Goal: Task Accomplishment & Management: Manage account settings

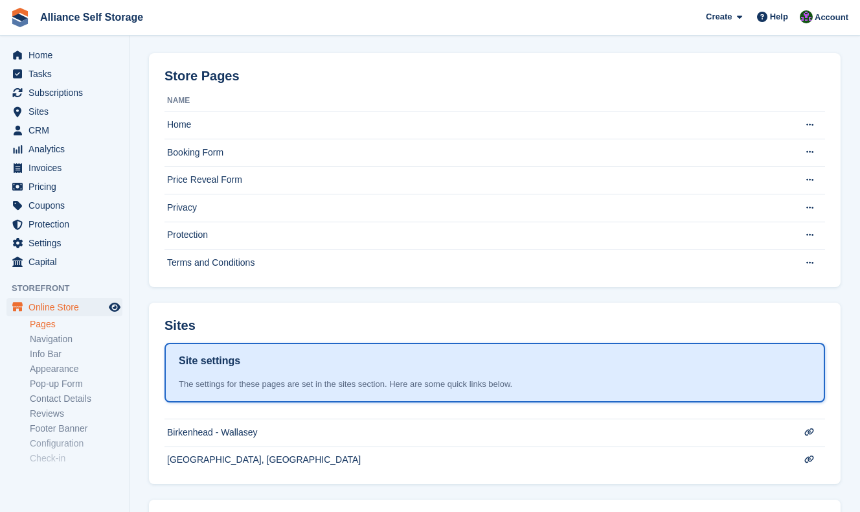
scroll to position [54, 0]
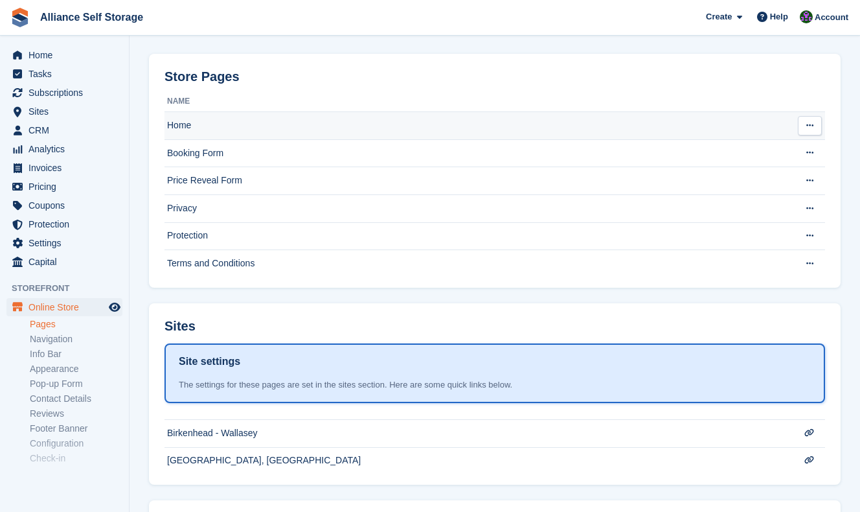
click at [470, 132] on td "Home" at bounding box center [477, 126] width 627 height 28
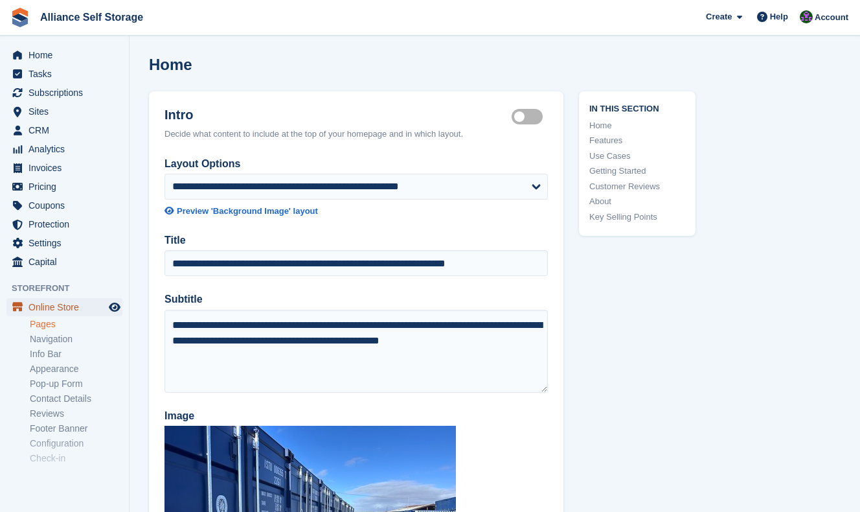
click at [58, 308] on span "Online Store" at bounding box center [67, 307] width 78 height 18
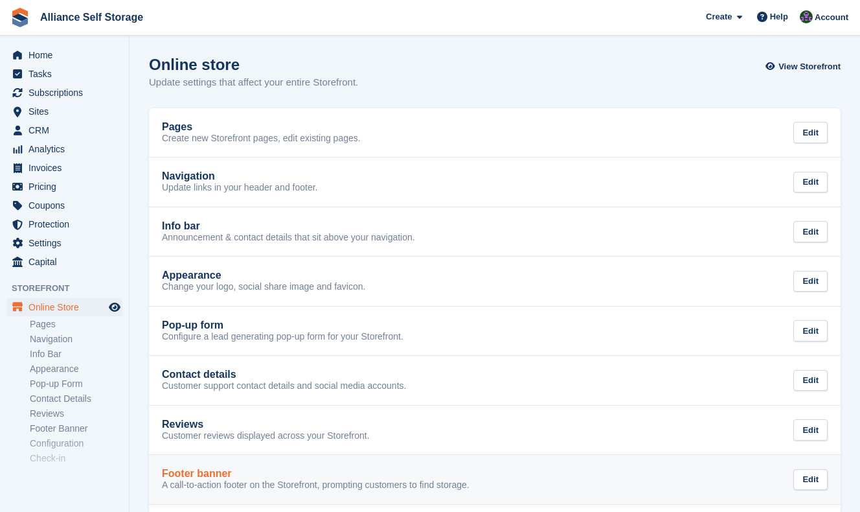
click at [417, 473] on div "Footer banner" at bounding box center [316, 473] width 308 height 12
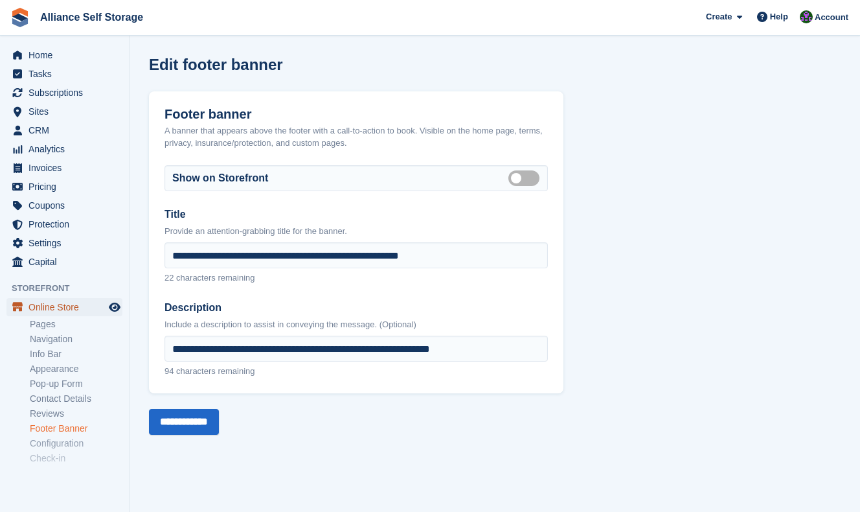
click at [58, 309] on span "Online Store" at bounding box center [67, 307] width 78 height 18
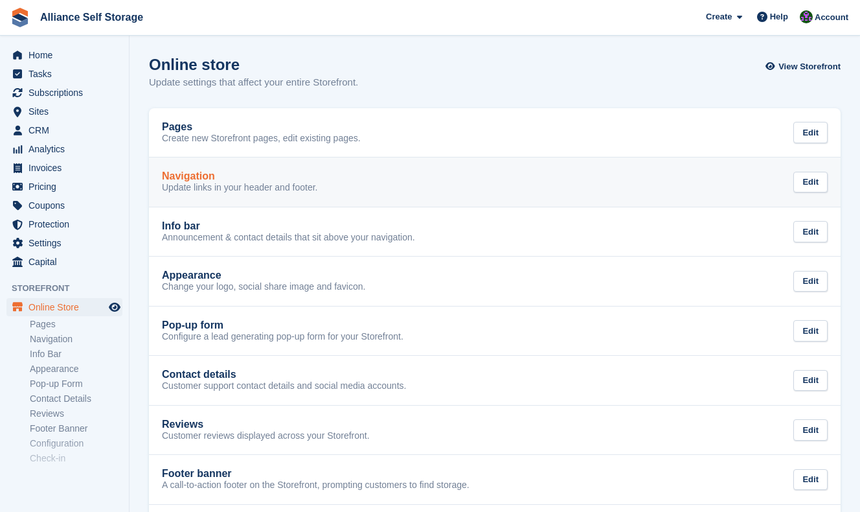
click at [391, 194] on link "Navigation Update links in your header and footer. Edit" at bounding box center [495, 181] width 692 height 49
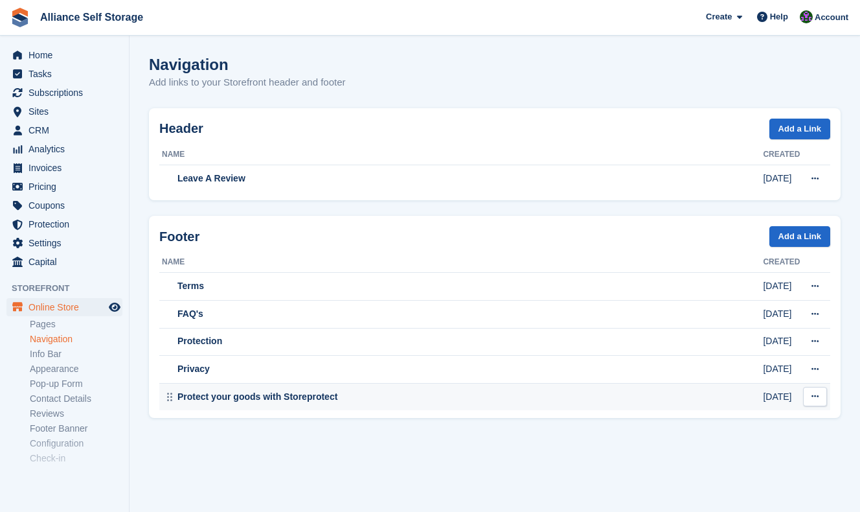
click at [351, 400] on div "Protect your goods with Storeprotect" at bounding box center [462, 397] width 601 height 14
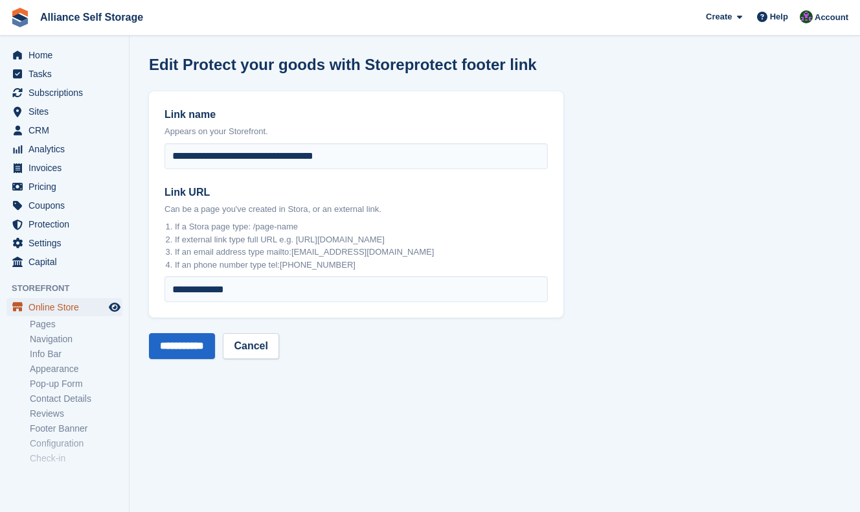
click at [60, 309] on span "Online Store" at bounding box center [67, 307] width 78 height 18
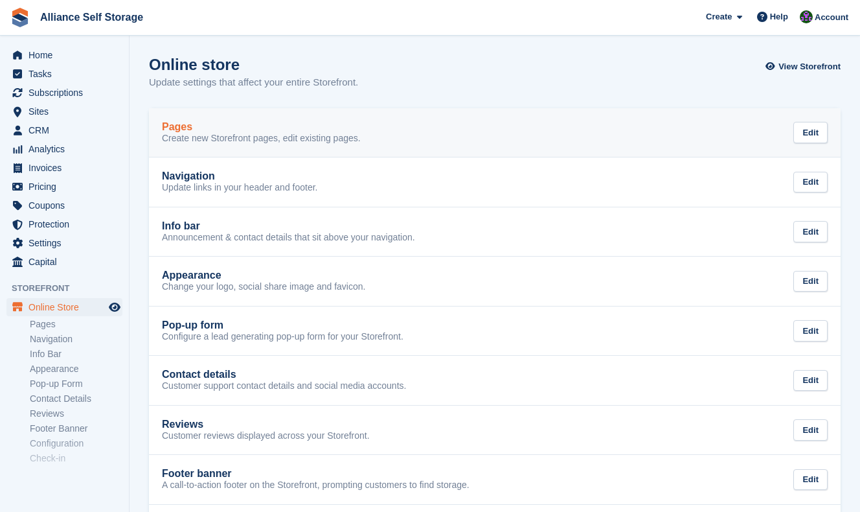
click at [348, 133] on p "Create new Storefront pages, edit existing pages." at bounding box center [261, 139] width 199 height 12
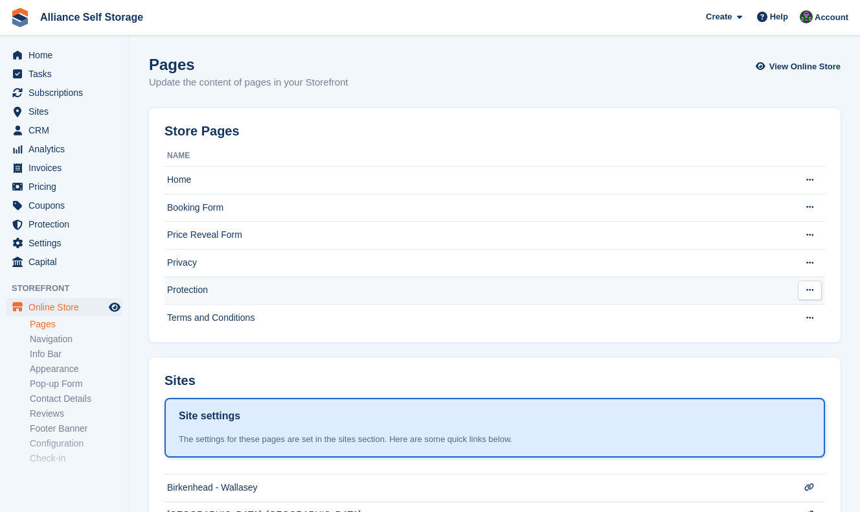
click at [250, 291] on td "Protection" at bounding box center [477, 290] width 627 height 28
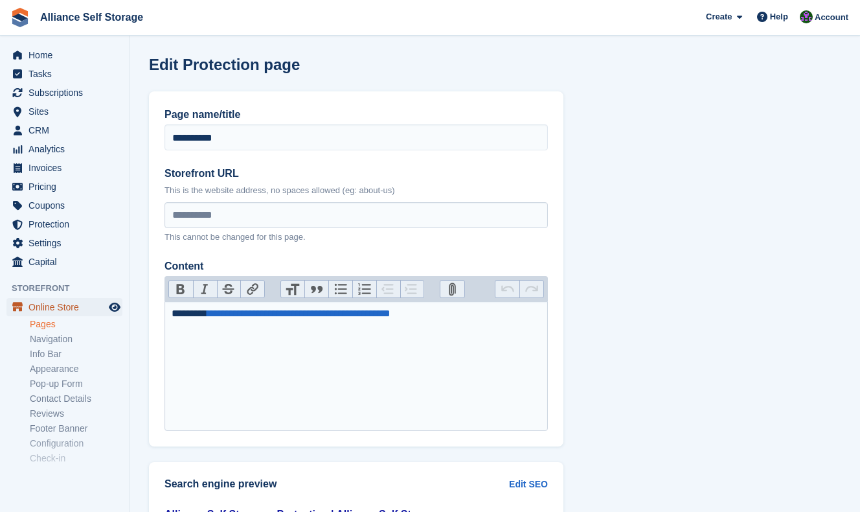
click at [65, 305] on span "Online Store" at bounding box center [67, 307] width 78 height 18
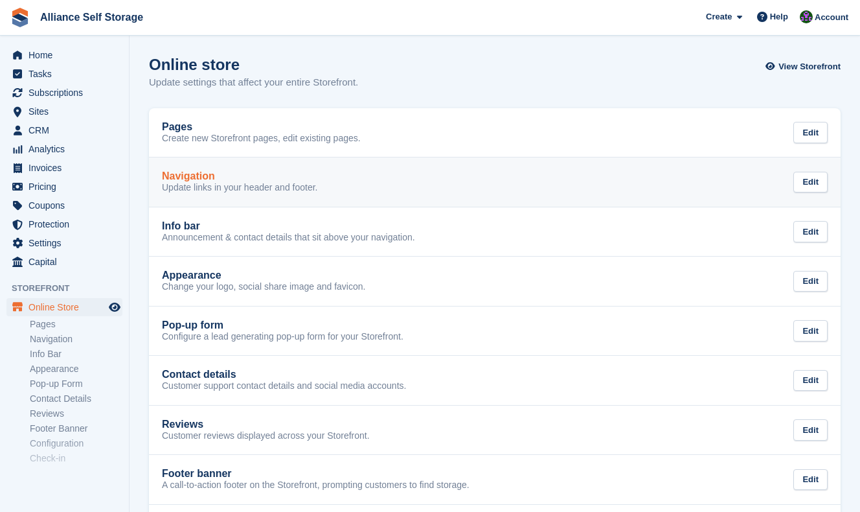
click at [452, 188] on div "Navigation Update links in your header and footer. Edit" at bounding box center [495, 181] width 666 height 23
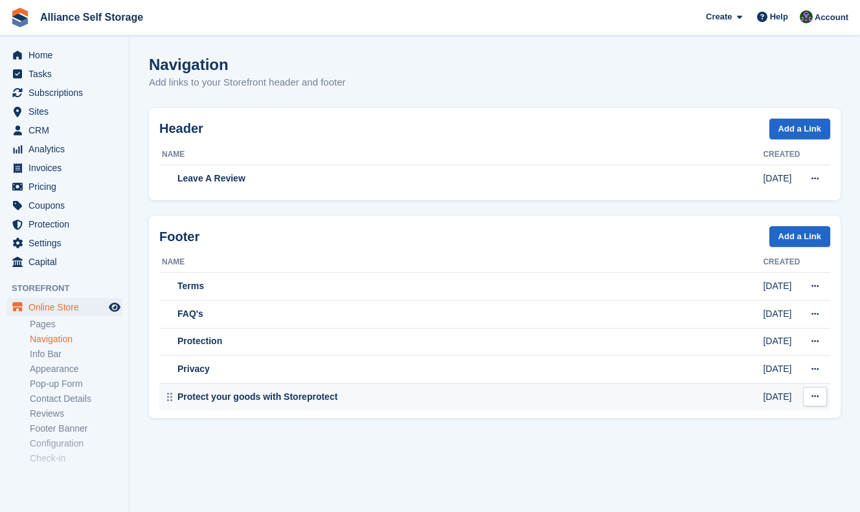
click at [381, 393] on div "Protect your goods with Storeprotect" at bounding box center [462, 397] width 601 height 14
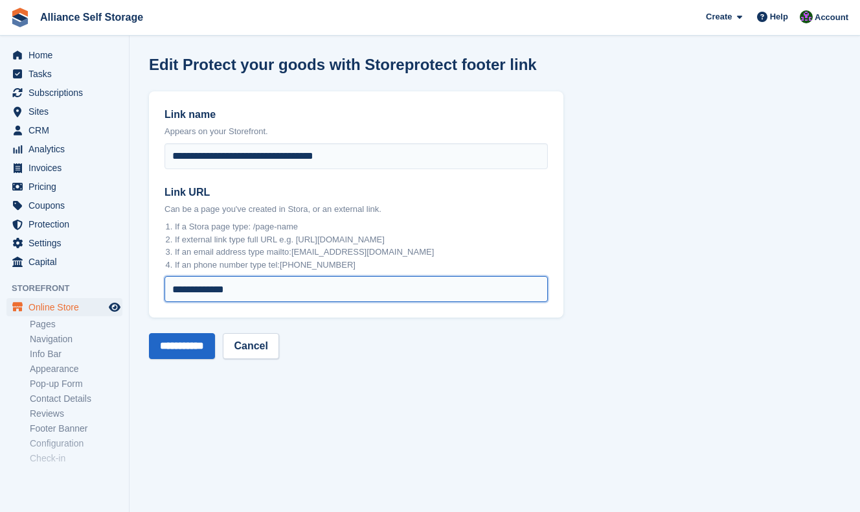
drag, startPoint x: 204, startPoint y: 291, endPoint x: 177, endPoint y: 293, distance: 27.3
click at [177, 293] on input "**********" at bounding box center [355, 289] width 383 height 26
type input "**********"
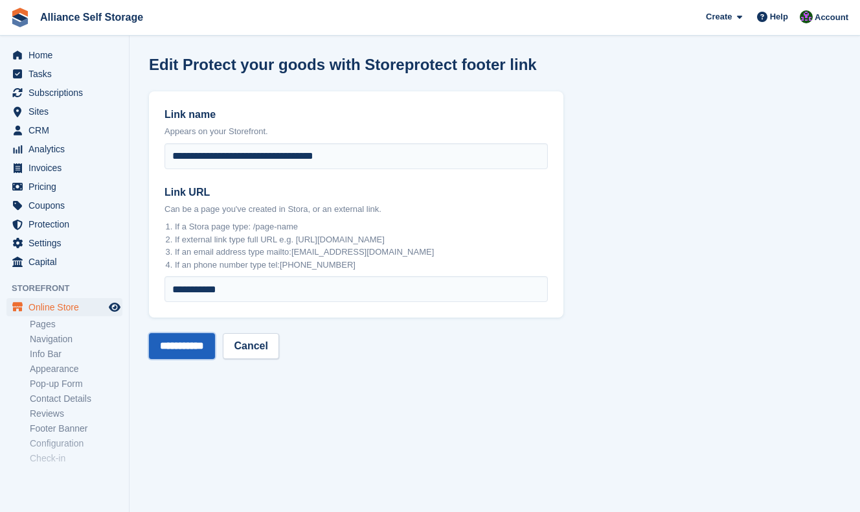
click at [178, 348] on input "**********" at bounding box center [182, 346] width 66 height 26
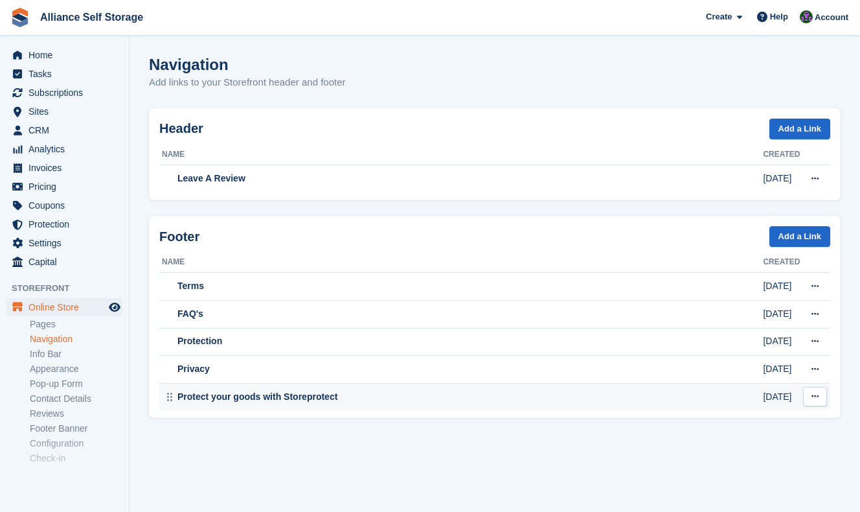
click at [817, 398] on icon at bounding box center [814, 396] width 7 height 8
click at [475, 400] on div "Protect your goods with Storeprotect" at bounding box center [462, 397] width 601 height 14
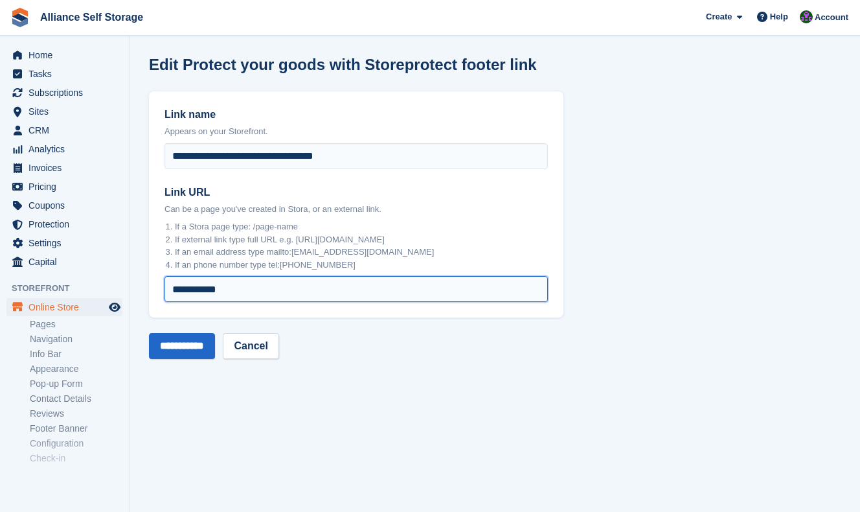
drag, startPoint x: 228, startPoint y: 289, endPoint x: 177, endPoint y: 298, distance: 51.8
click at [177, 298] on input "**********" at bounding box center [355, 289] width 383 height 26
type input "**********"
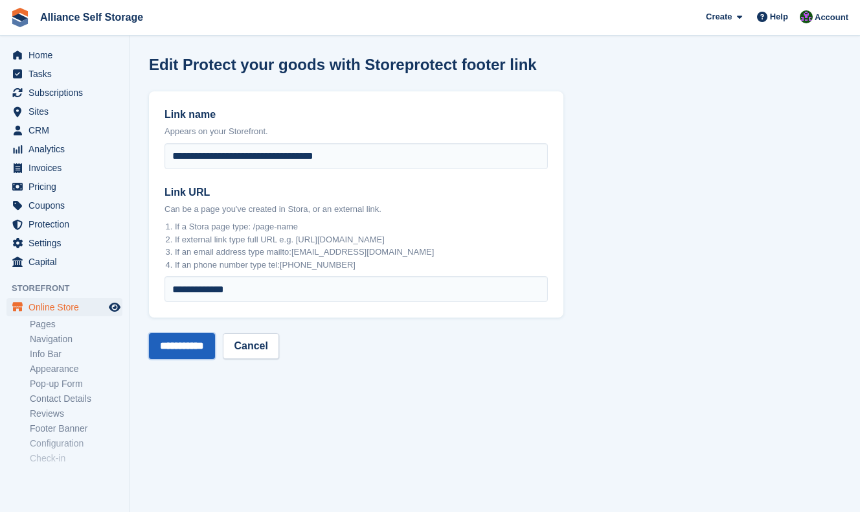
click at [196, 343] on input "**********" at bounding box center [182, 346] width 66 height 26
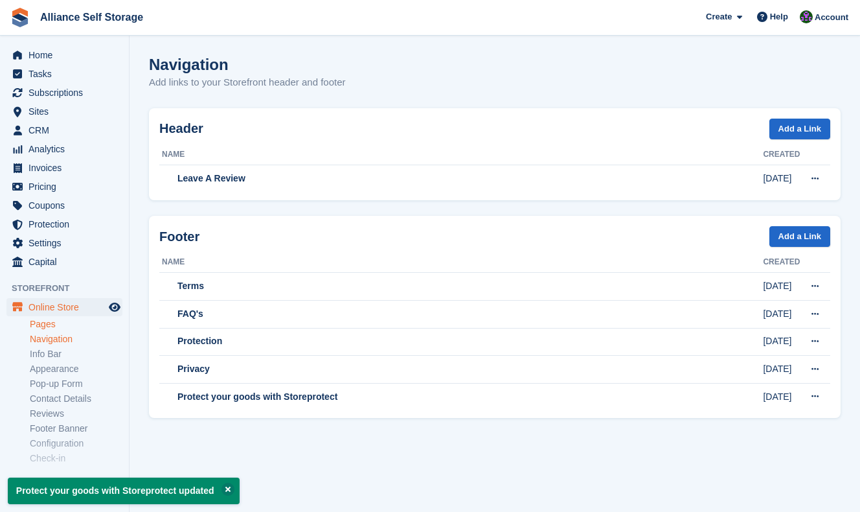
click at [50, 328] on link "Pages" at bounding box center [76, 324] width 93 height 12
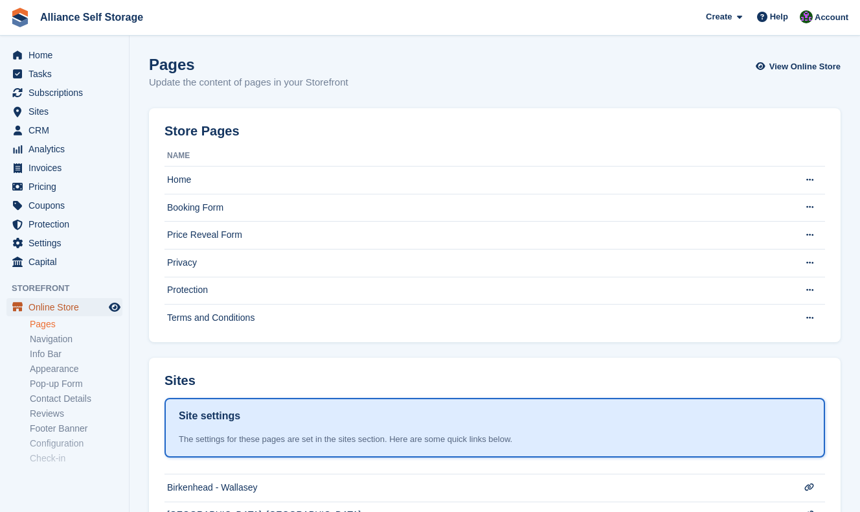
click at [74, 310] on span "Online Store" at bounding box center [67, 307] width 78 height 18
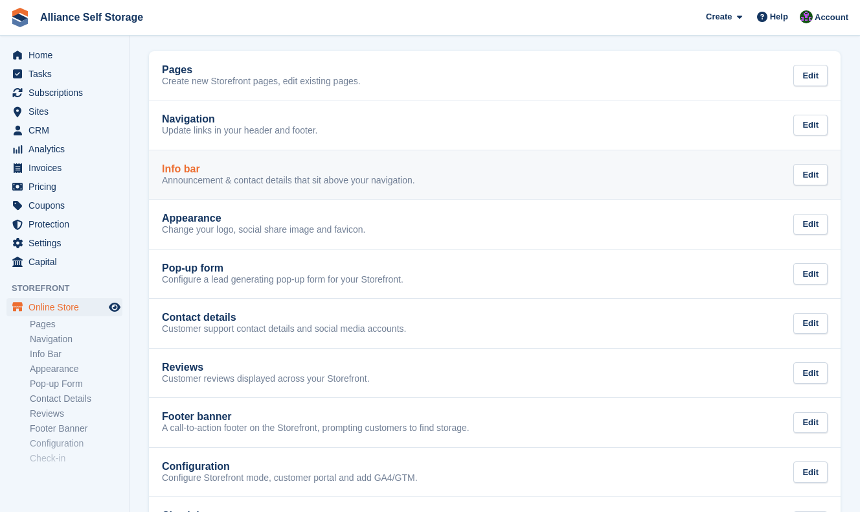
scroll to position [58, 0]
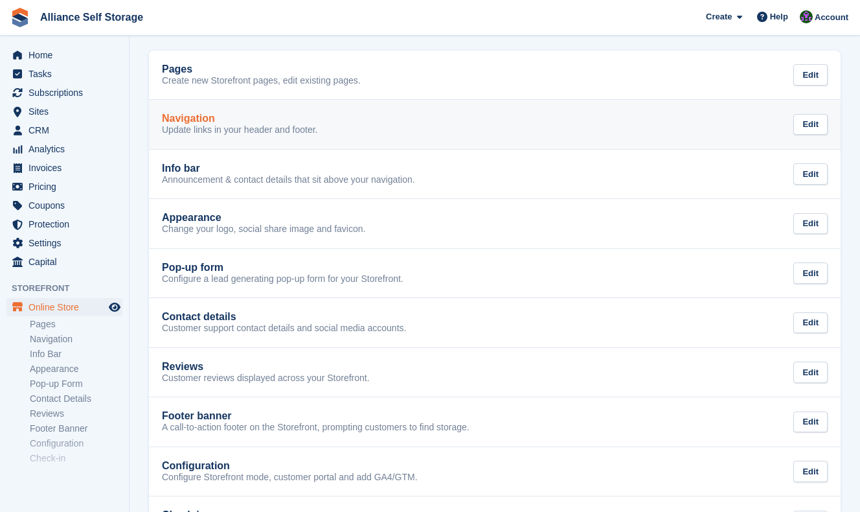
click at [307, 121] on div "Navigation" at bounding box center [240, 119] width 156 height 12
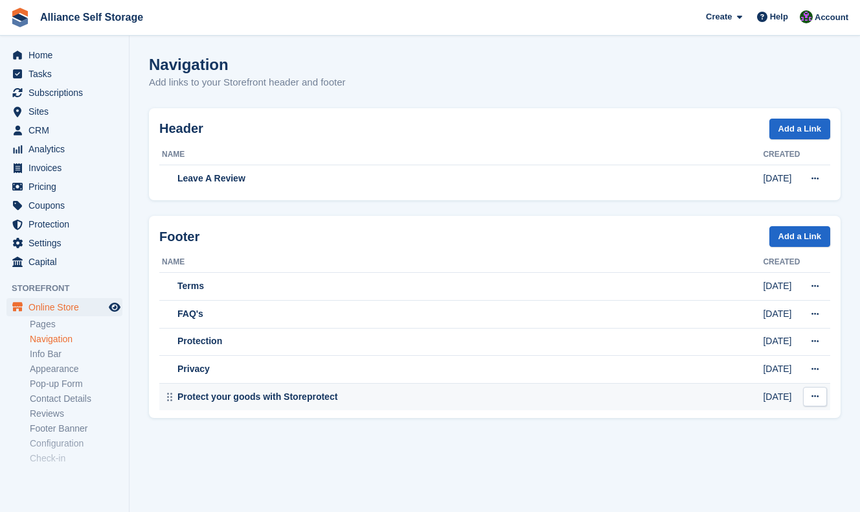
click at [822, 396] on button at bounding box center [815, 396] width 24 height 19
click at [739, 415] on p "Edit" at bounding box center [764, 421] width 113 height 17
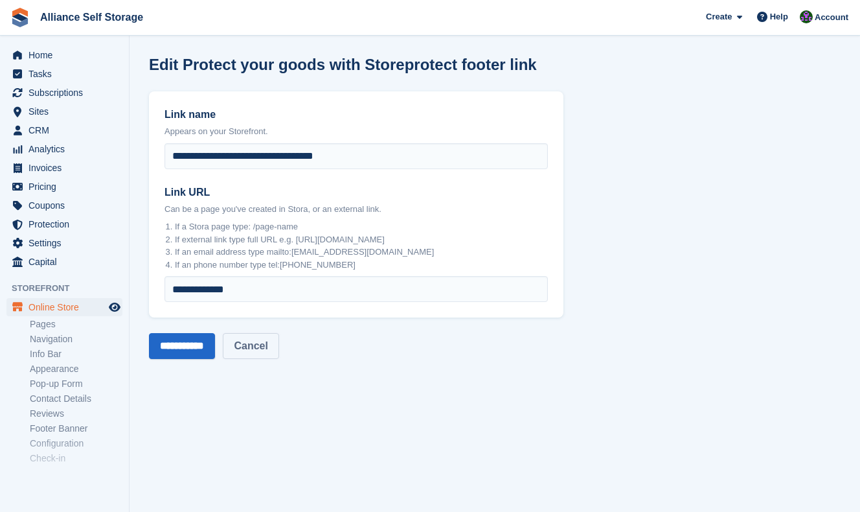
click at [273, 346] on link "Cancel" at bounding box center [251, 346] width 56 height 26
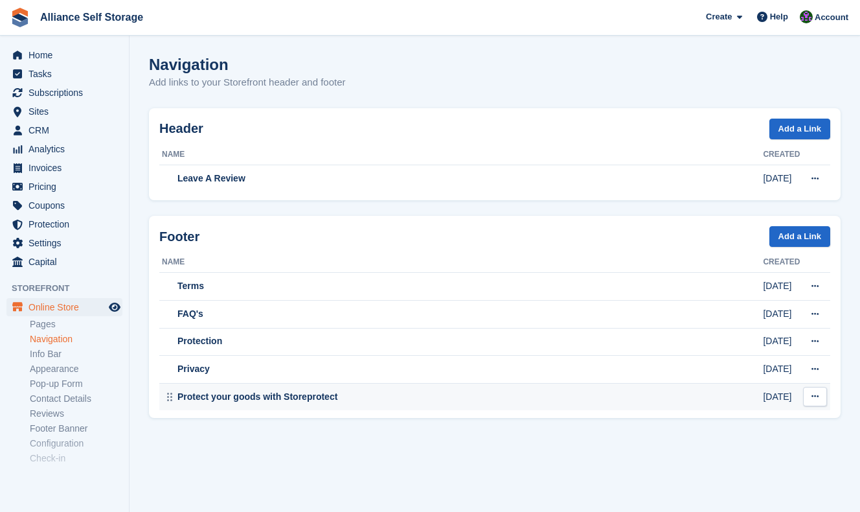
click at [818, 397] on icon at bounding box center [814, 396] width 7 height 8
click at [748, 433] on p "Delete" at bounding box center [764, 438] width 113 height 17
click at [48, 324] on link "Pages" at bounding box center [76, 324] width 93 height 12
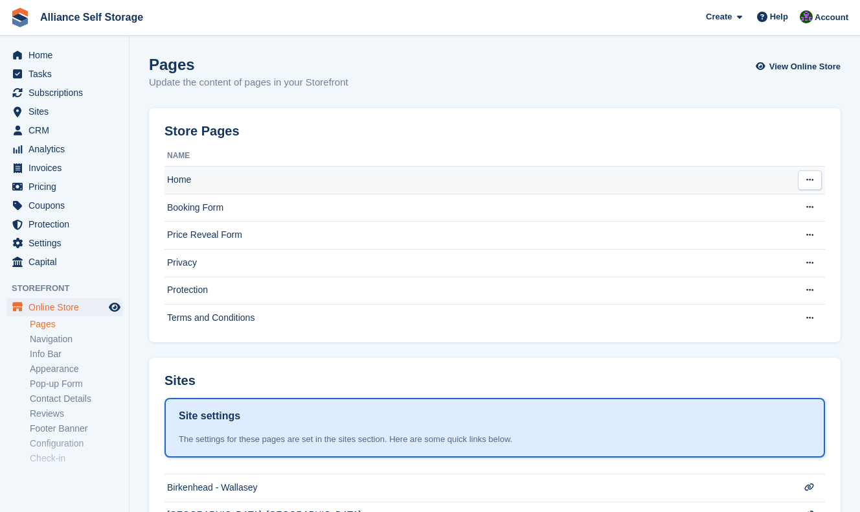
click at [438, 181] on td "Home" at bounding box center [477, 180] width 627 height 28
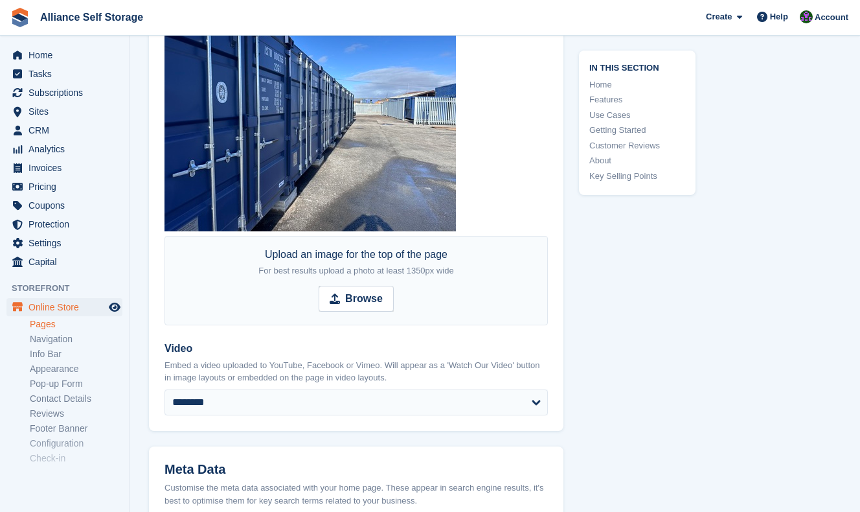
scroll to position [464, 0]
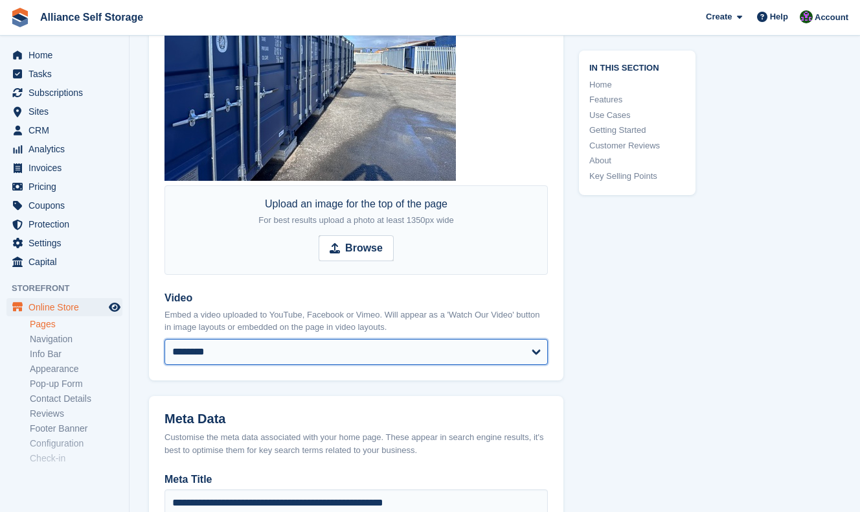
click at [258, 343] on select "******** ******** ***** *******" at bounding box center [355, 352] width 383 height 26
select select "*******"
click at [164, 339] on select "******** ******** ***** *******" at bounding box center [355, 352] width 383 height 26
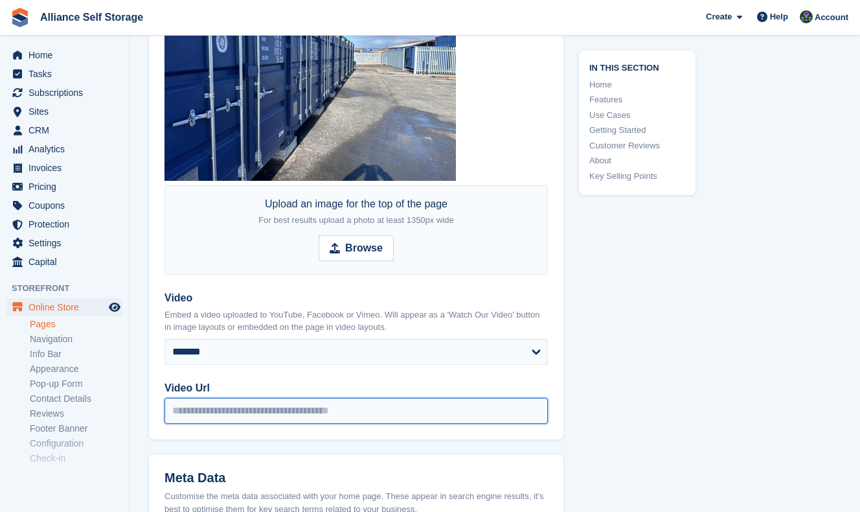
click at [263, 416] on input "Video Url" at bounding box center [355, 411] width 383 height 26
paste input "**********"
type input "**********"
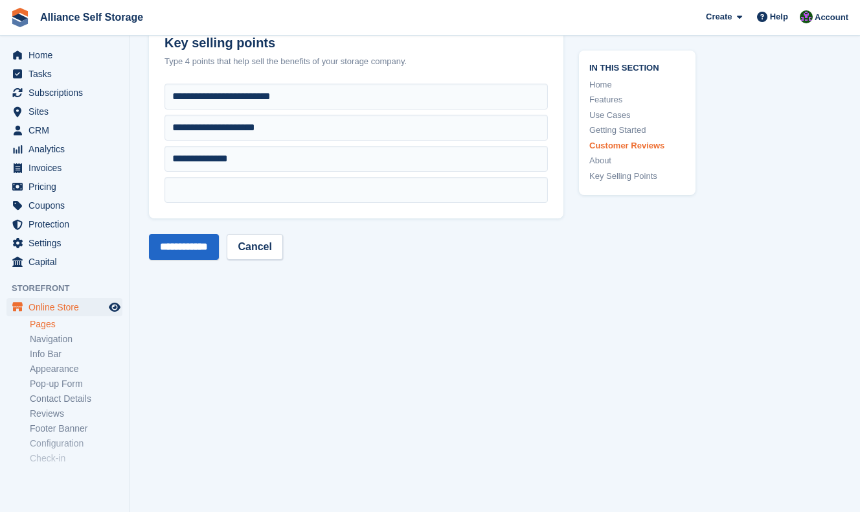
scroll to position [4341, 0]
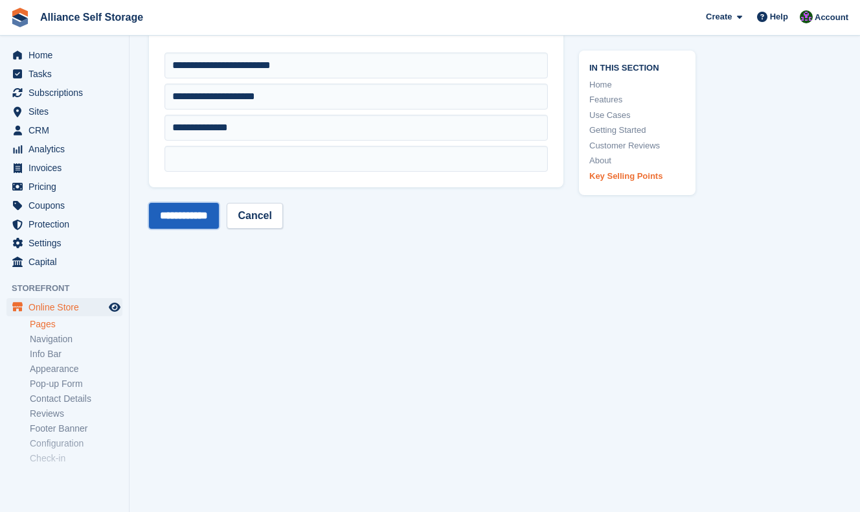
click at [164, 203] on input "**********" at bounding box center [184, 216] width 70 height 26
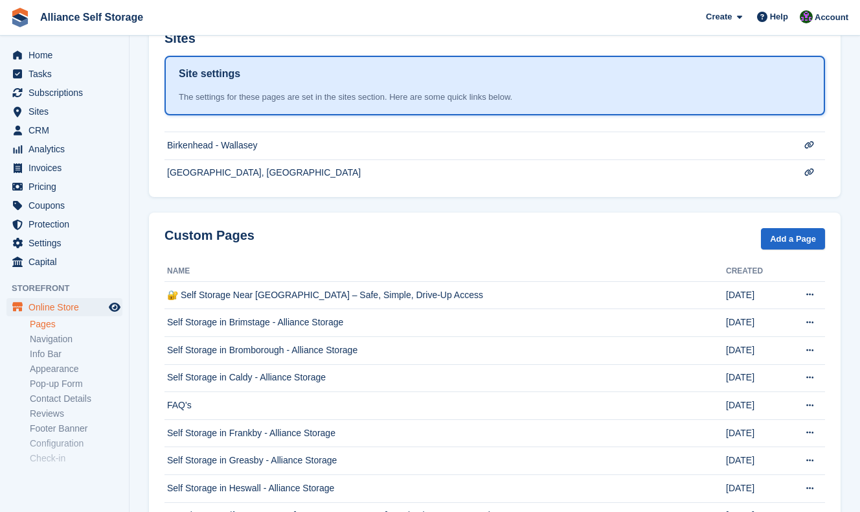
scroll to position [344, 0]
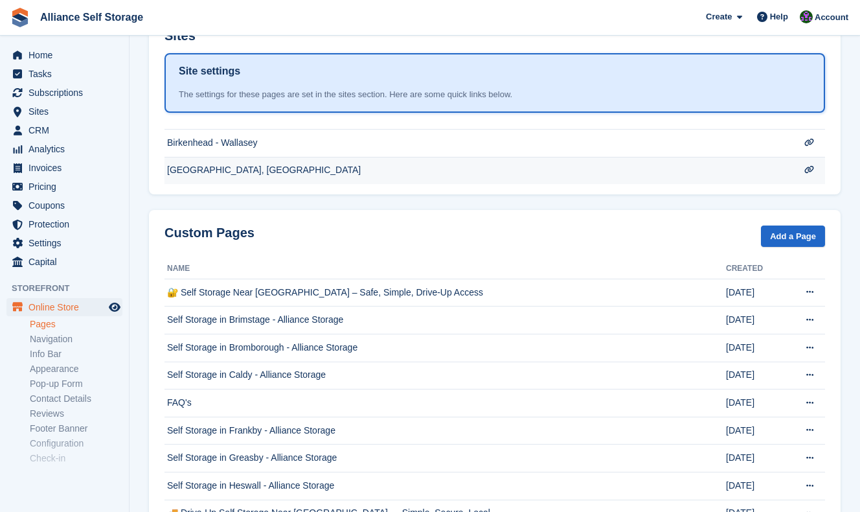
click at [385, 174] on td "[GEOGRAPHIC_DATA], [GEOGRAPHIC_DATA]" at bounding box center [477, 170] width 627 height 27
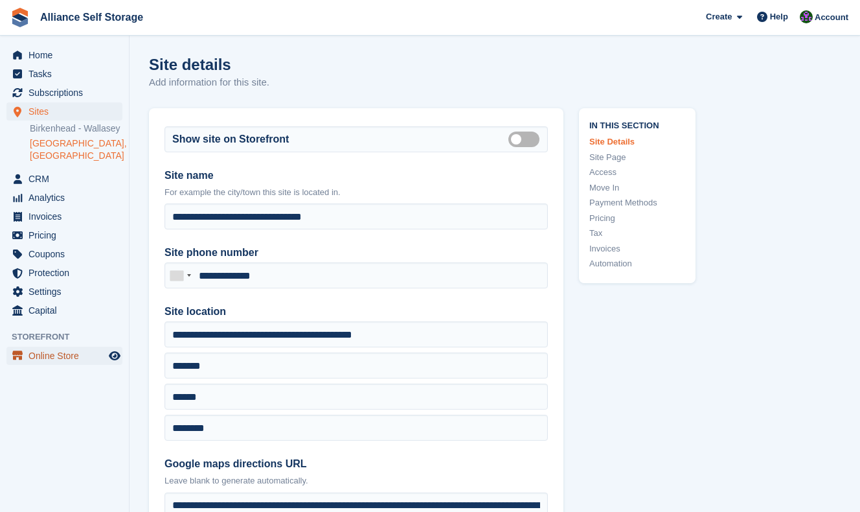
click at [73, 353] on span "Online Store" at bounding box center [67, 355] width 78 height 18
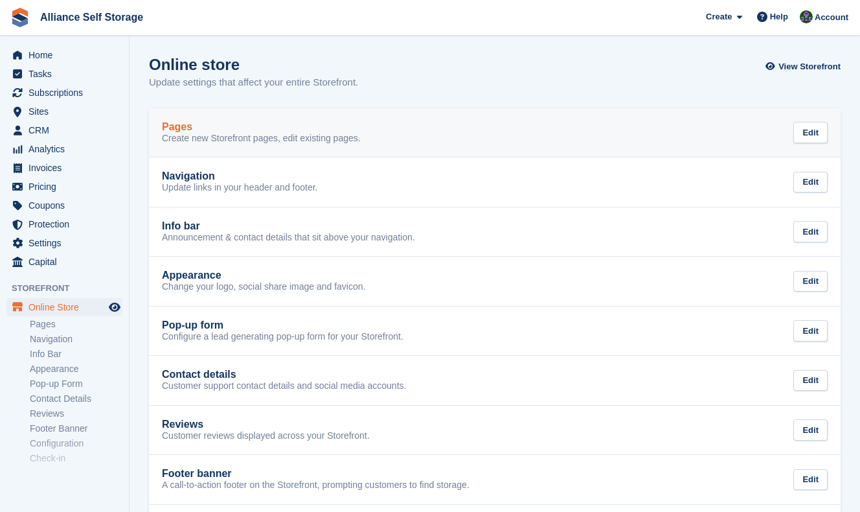
click at [278, 139] on p "Create new Storefront pages, edit existing pages." at bounding box center [261, 139] width 199 height 12
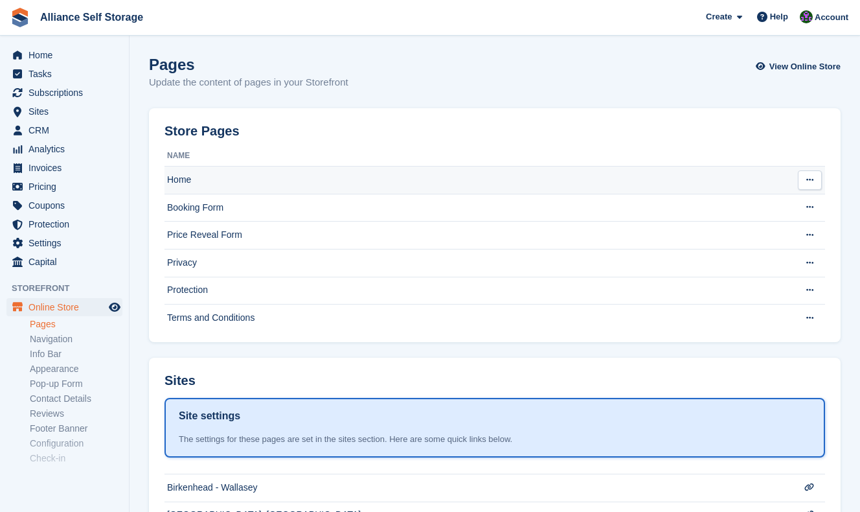
click at [290, 174] on td "Home" at bounding box center [477, 180] width 627 height 28
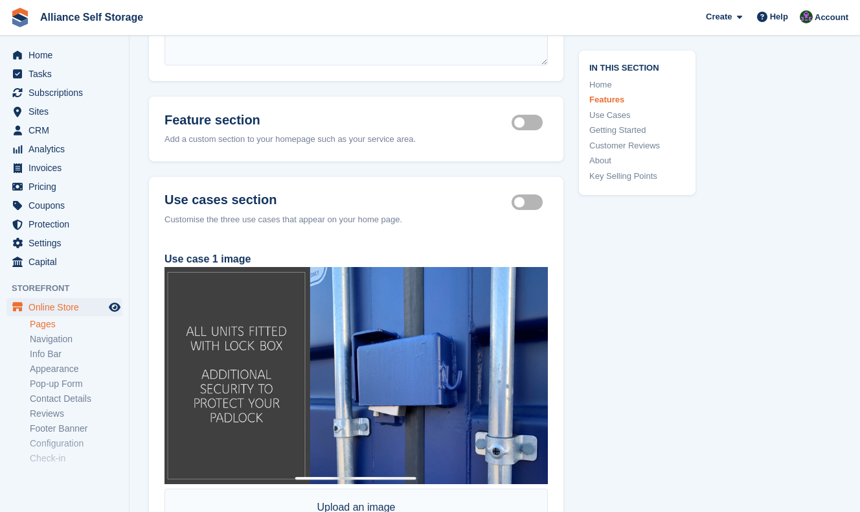
scroll to position [1338, 0]
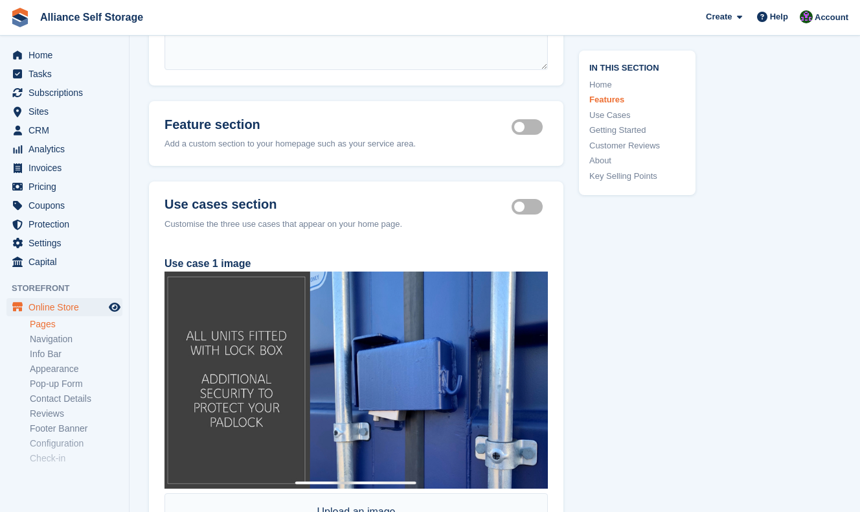
click at [522, 128] on label "Feature section active" at bounding box center [530, 127] width 36 height 2
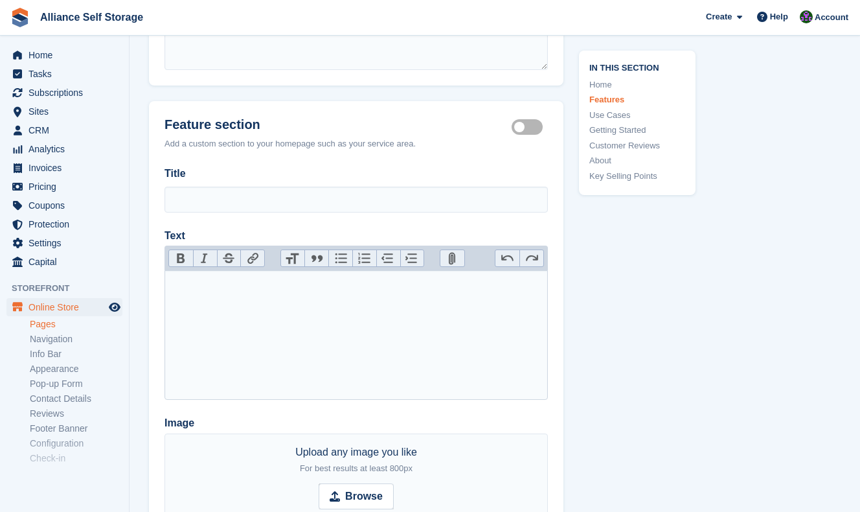
click at [522, 128] on label "Feature section active" at bounding box center [530, 127] width 36 height 2
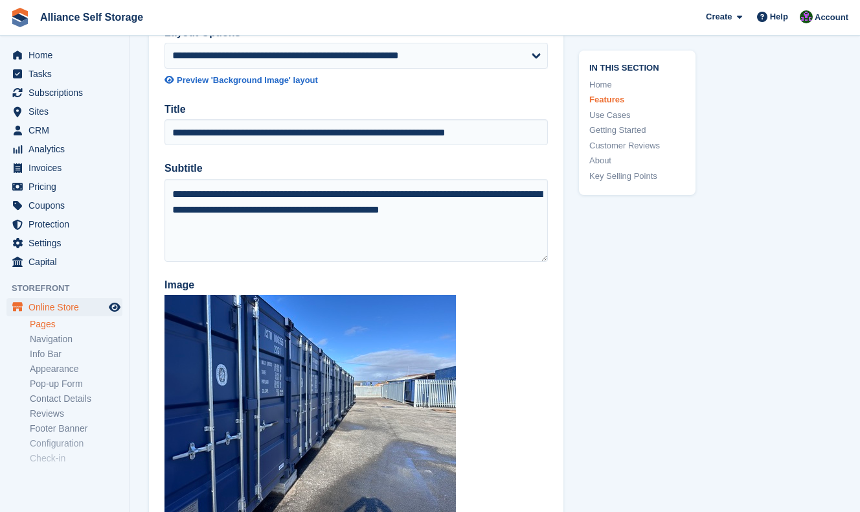
scroll to position [0, 0]
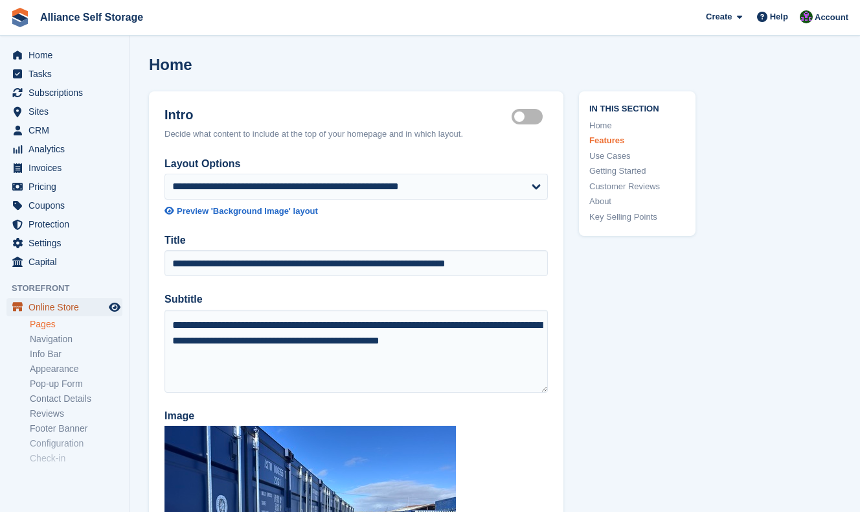
click at [52, 308] on span "Online Store" at bounding box center [67, 307] width 78 height 18
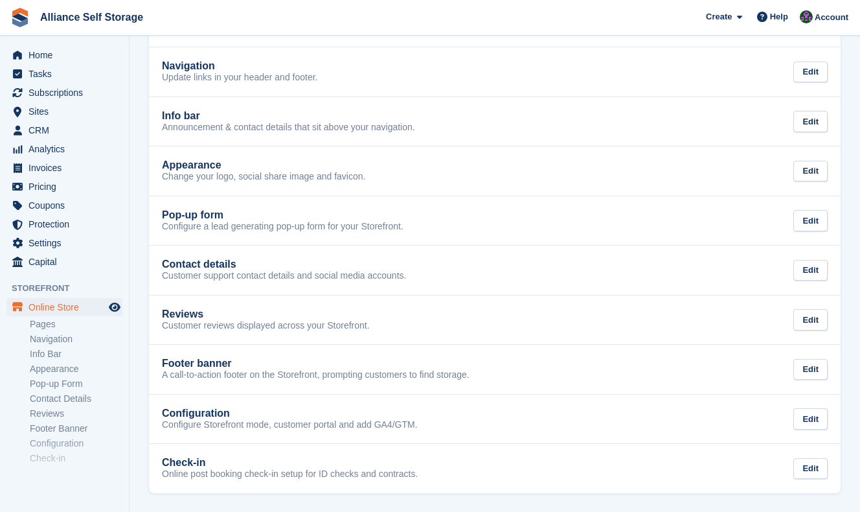
scroll to position [54, 0]
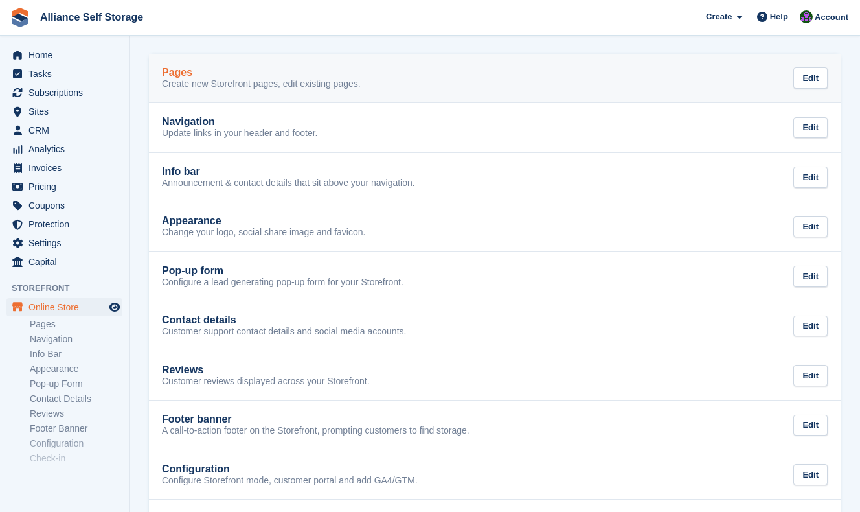
click at [484, 68] on div "Pages Create new Storefront pages, edit existing pages. Edit" at bounding box center [495, 78] width 666 height 23
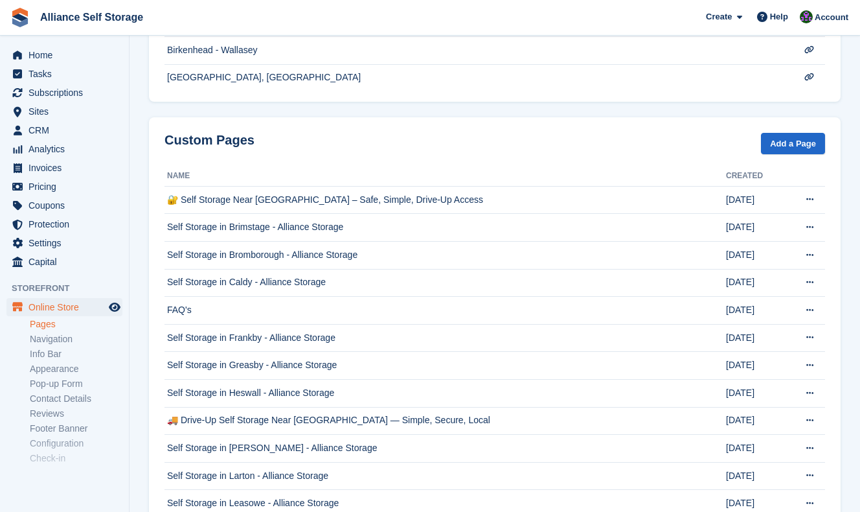
scroll to position [389, 0]
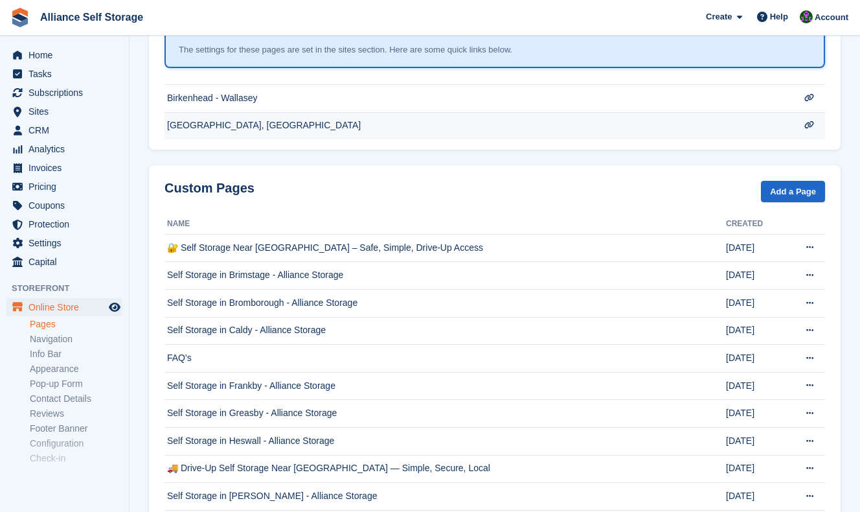
click at [677, 128] on td "[GEOGRAPHIC_DATA], [GEOGRAPHIC_DATA]" at bounding box center [477, 125] width 627 height 27
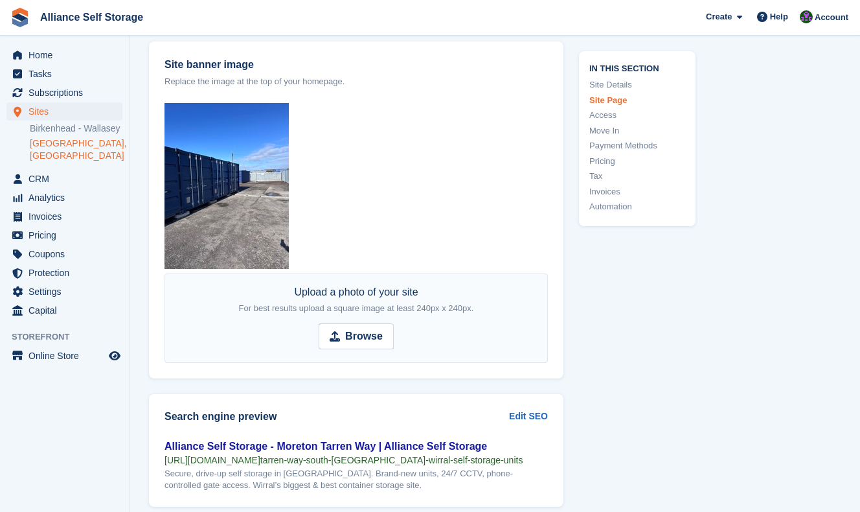
scroll to position [1816, 0]
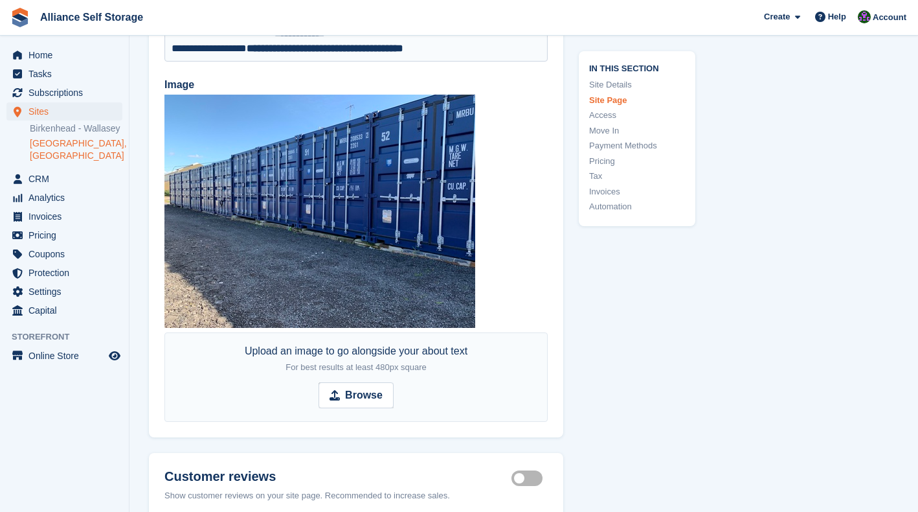
scroll to position [3155, 0]
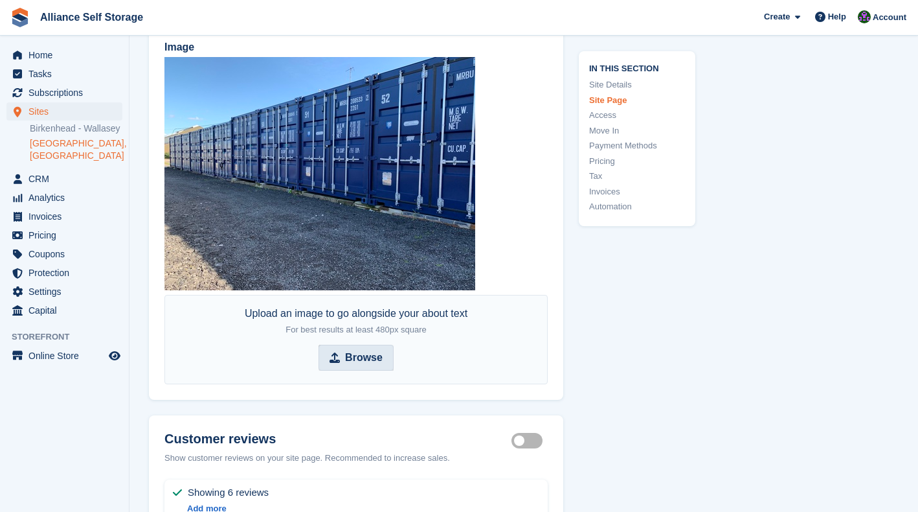
click at [350, 365] on strong "Browse" at bounding box center [364, 358] width 38 height 16
click at [350, 370] on input "Browse" at bounding box center [356, 357] width 75 height 26
type input "**********"
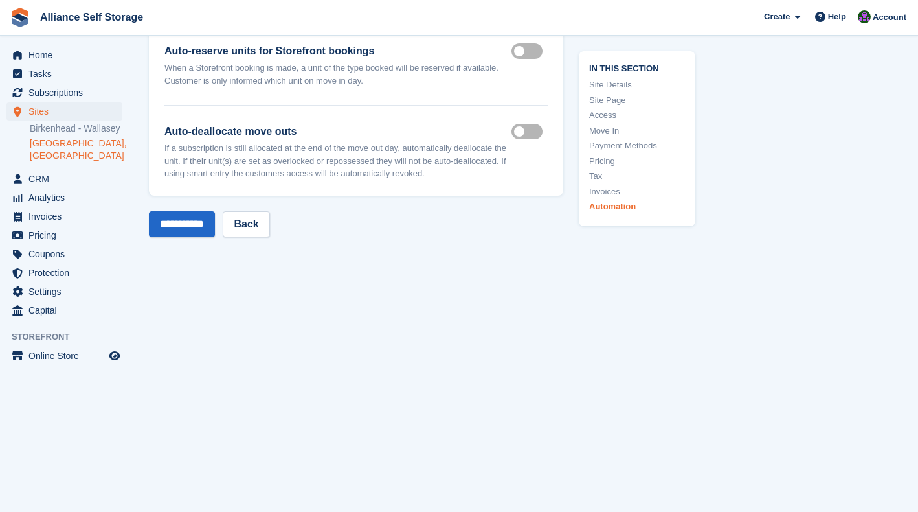
scroll to position [6632, 0]
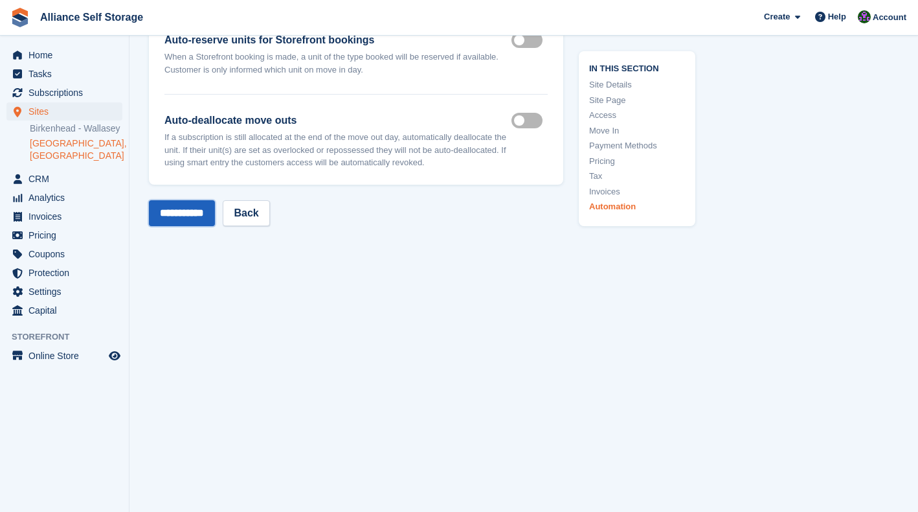
click at [174, 221] on input "**********" at bounding box center [182, 213] width 66 height 26
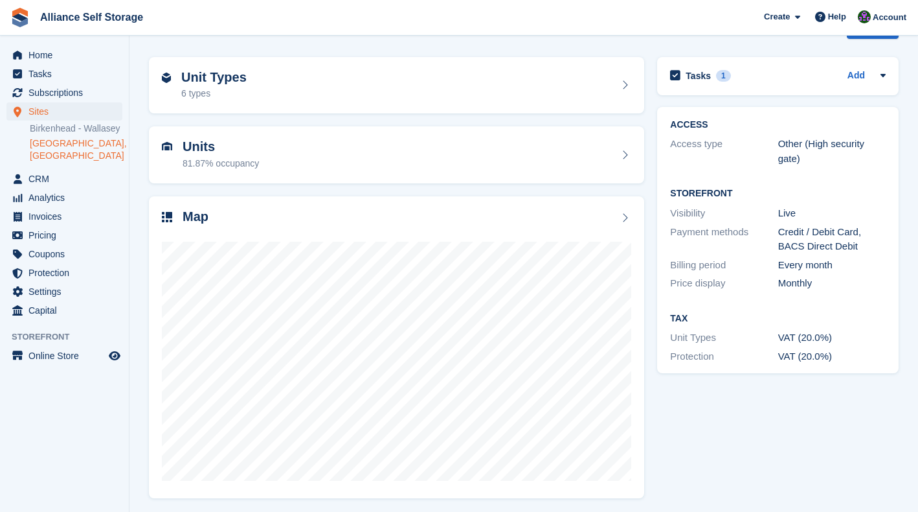
scroll to position [40, 0]
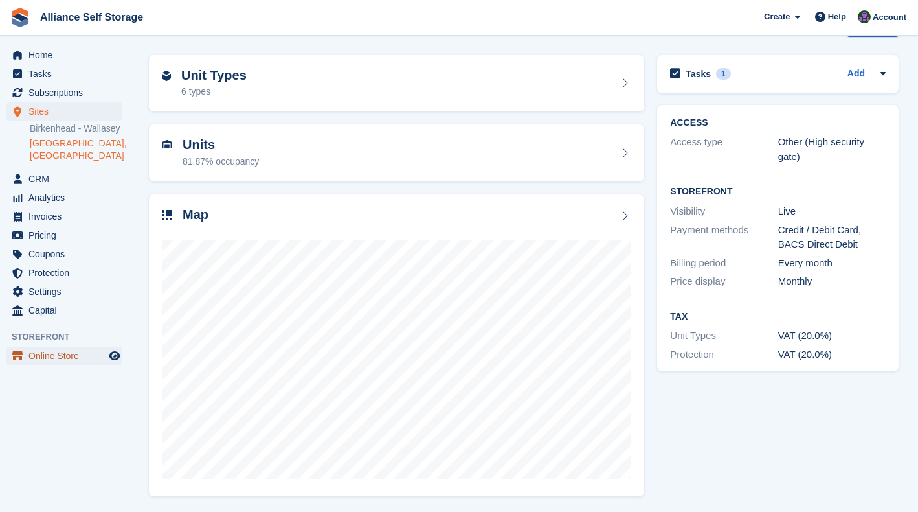
click at [56, 357] on span "Online Store" at bounding box center [67, 355] width 78 height 18
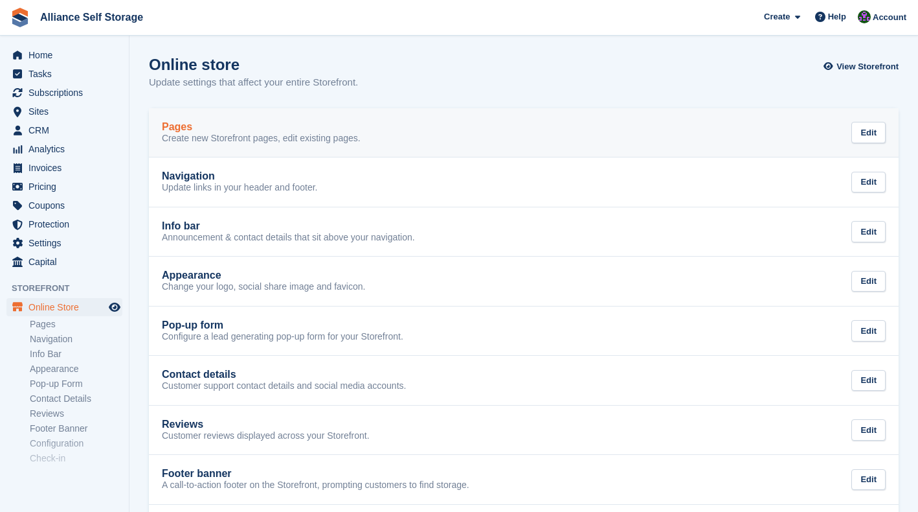
click at [388, 130] on div "Pages Create new Storefront pages, edit existing pages. Edit" at bounding box center [524, 132] width 724 height 23
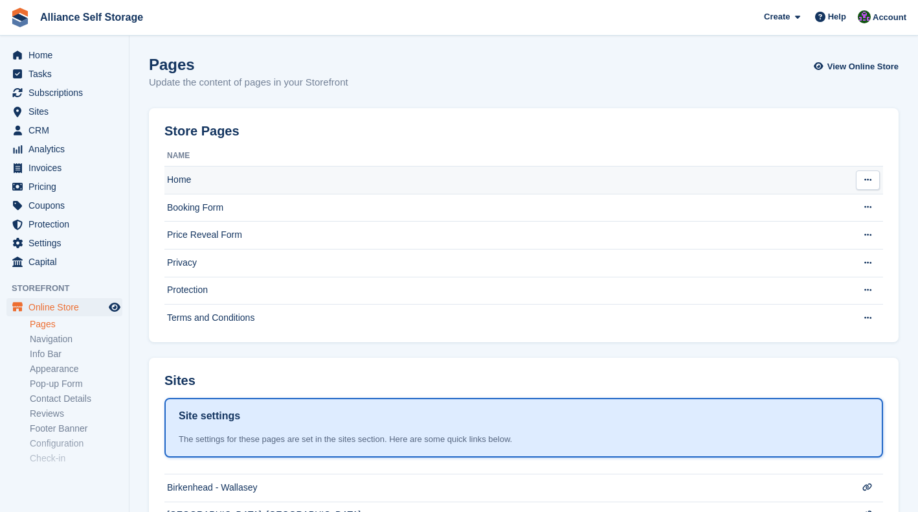
click at [566, 185] on td "Home" at bounding box center [505, 180] width 683 height 28
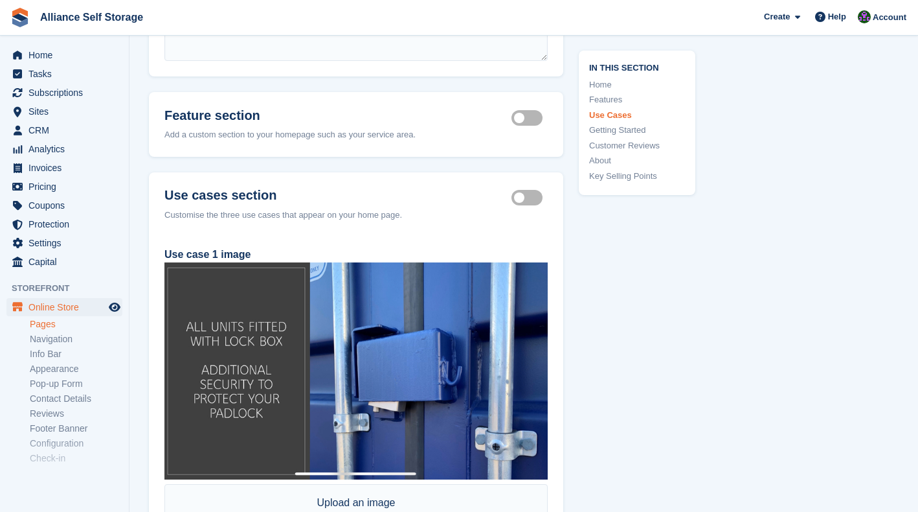
scroll to position [1197, 0]
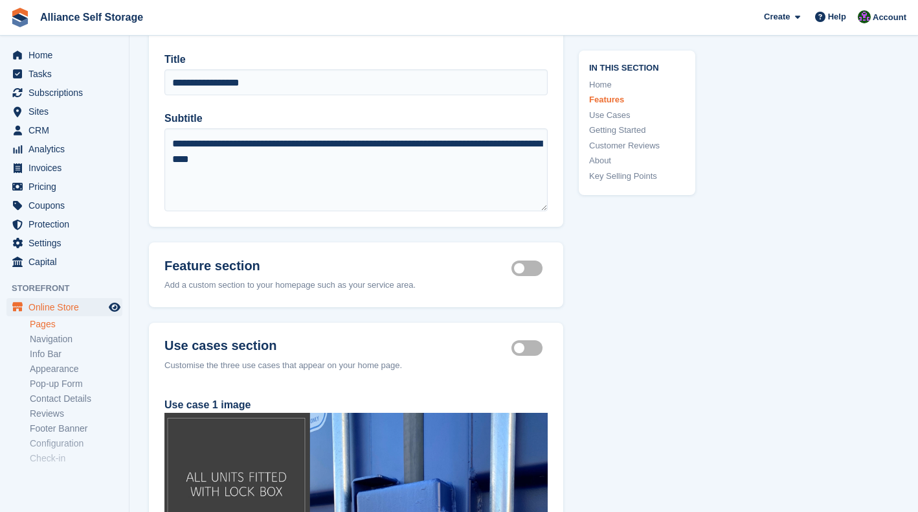
click at [522, 276] on header "Feature section Feature section active Add a custom section to your homepage su…" at bounding box center [356, 274] width 414 height 65
click at [522, 269] on label "Feature section active" at bounding box center [530, 268] width 36 height 2
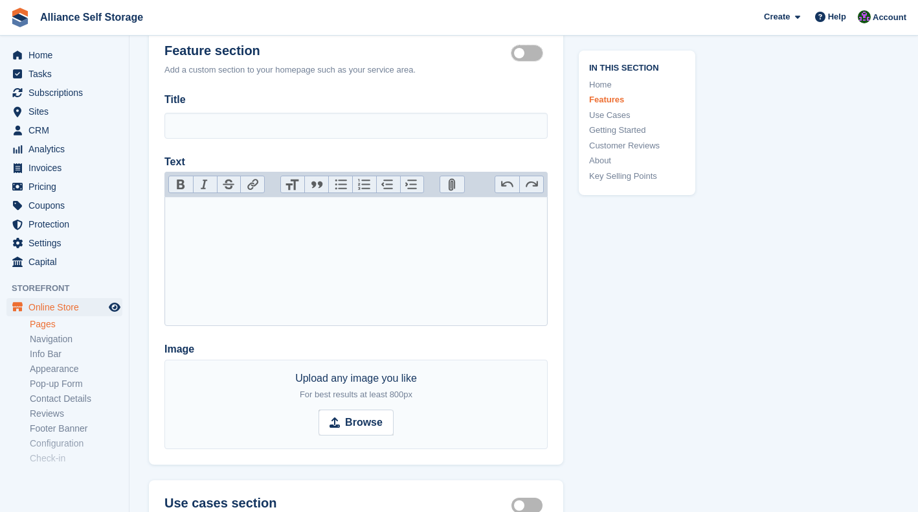
scroll to position [1416, 0]
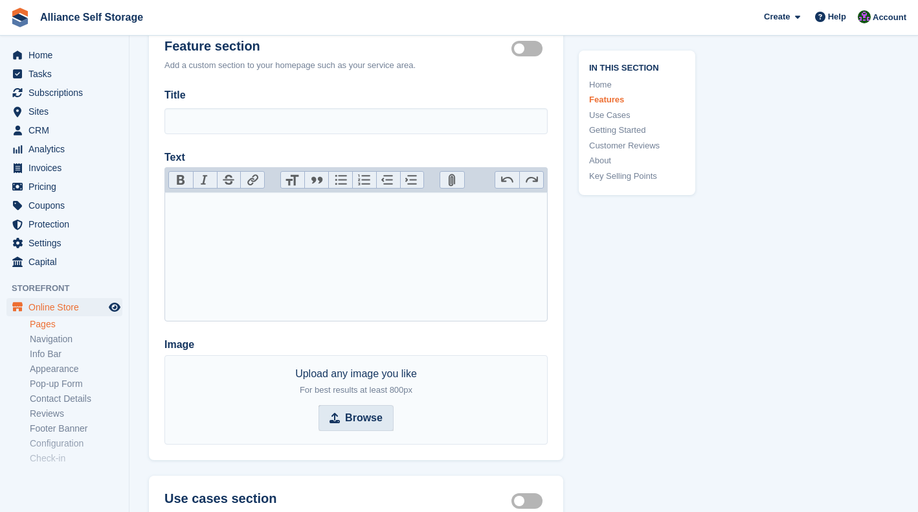
click at [348, 423] on span "Browse" at bounding box center [356, 418] width 75 height 26
click at [348, 423] on input "Browse" at bounding box center [356, 418] width 75 height 26
click at [545, 41] on div "Feature section active" at bounding box center [530, 46] width 36 height 16
click at [537, 47] on label "Feature section active" at bounding box center [530, 48] width 36 height 2
click at [533, 49] on label "Feature section active" at bounding box center [530, 48] width 36 height 2
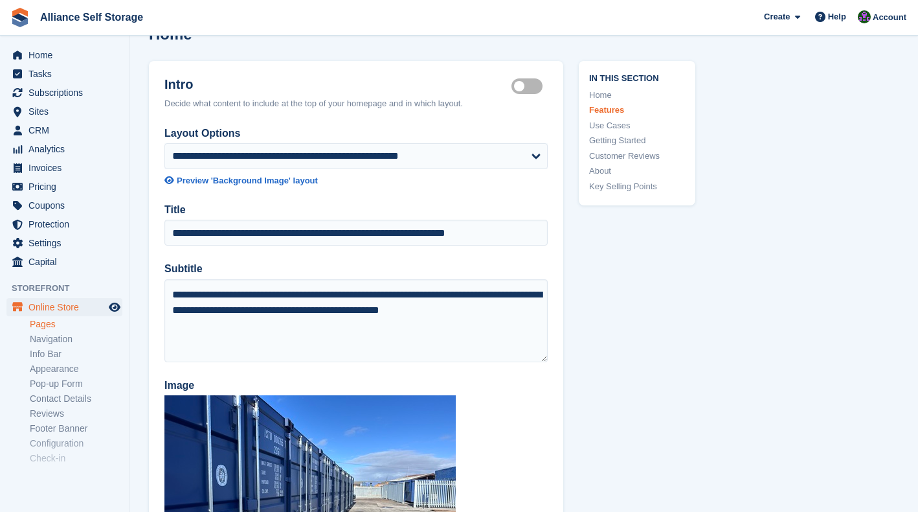
scroll to position [0, 0]
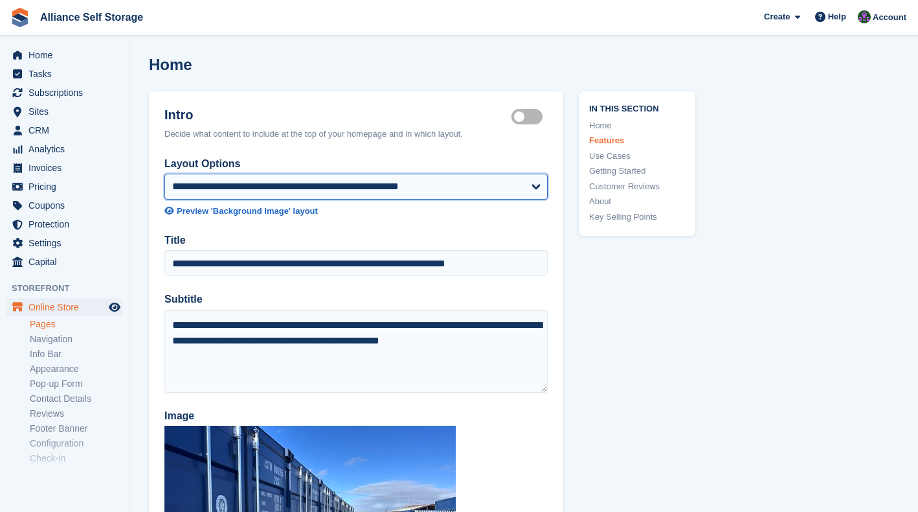
click at [304, 185] on select "**********" at bounding box center [355, 187] width 383 height 26
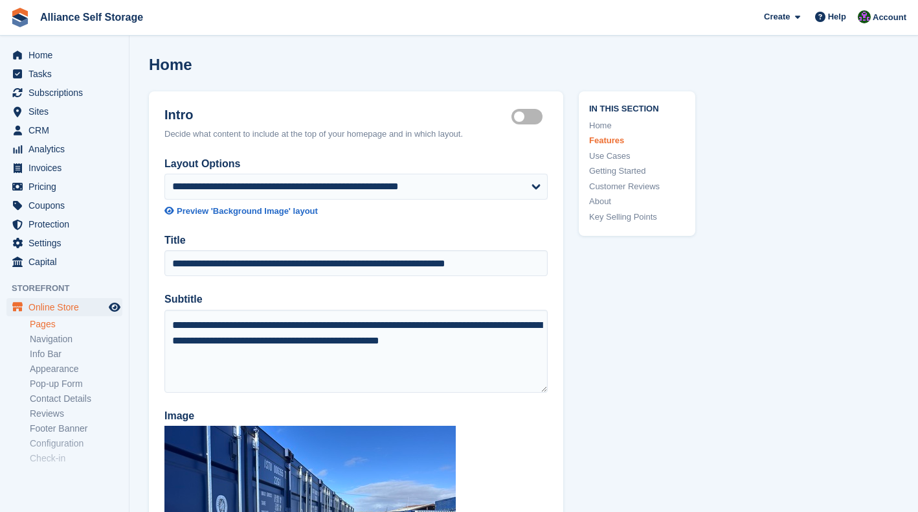
click at [58, 312] on span "Online Store" at bounding box center [67, 307] width 78 height 18
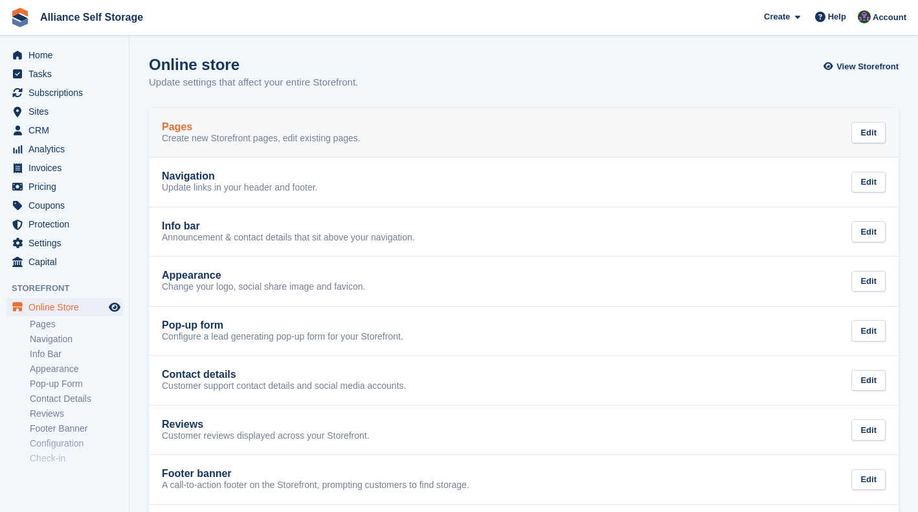
click at [591, 142] on div "Pages Create new Storefront pages, edit existing pages. Edit" at bounding box center [524, 132] width 724 height 23
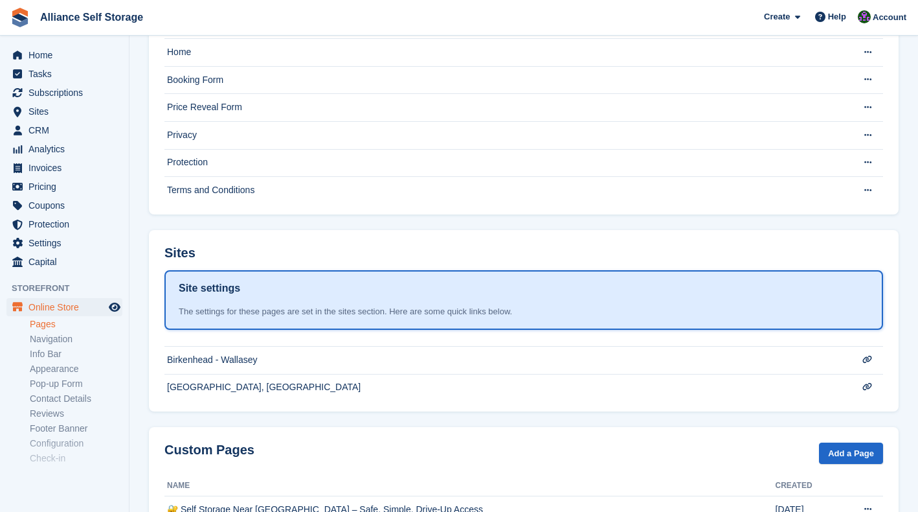
scroll to position [140, 0]
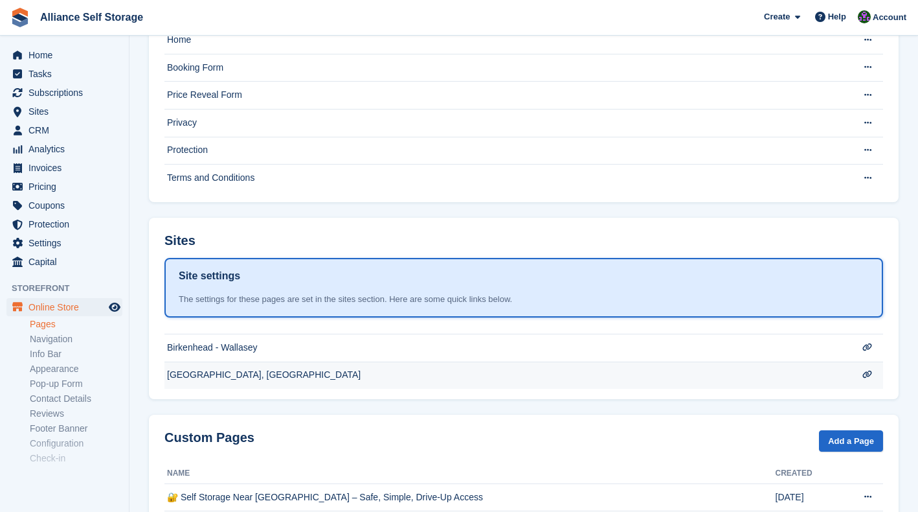
click at [430, 366] on td "Tarren Way South, Moreton, Wirral" at bounding box center [505, 374] width 683 height 27
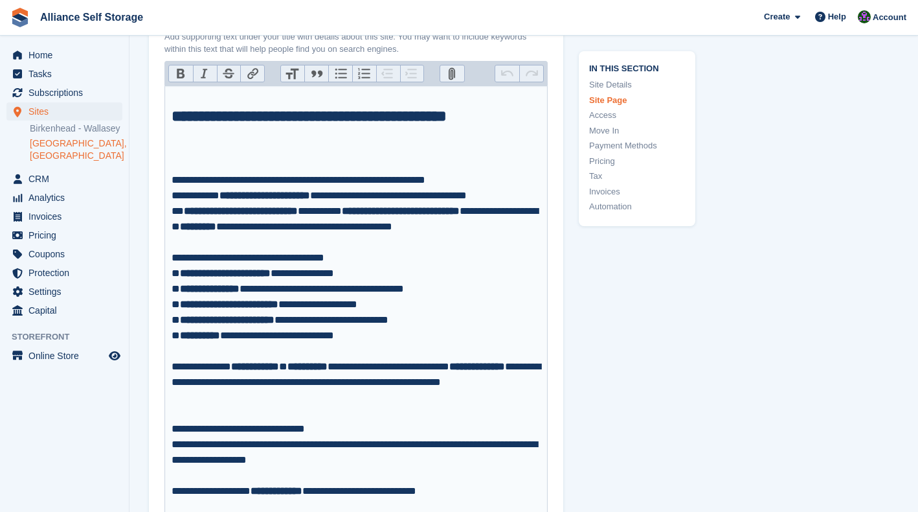
scroll to position [655, 0]
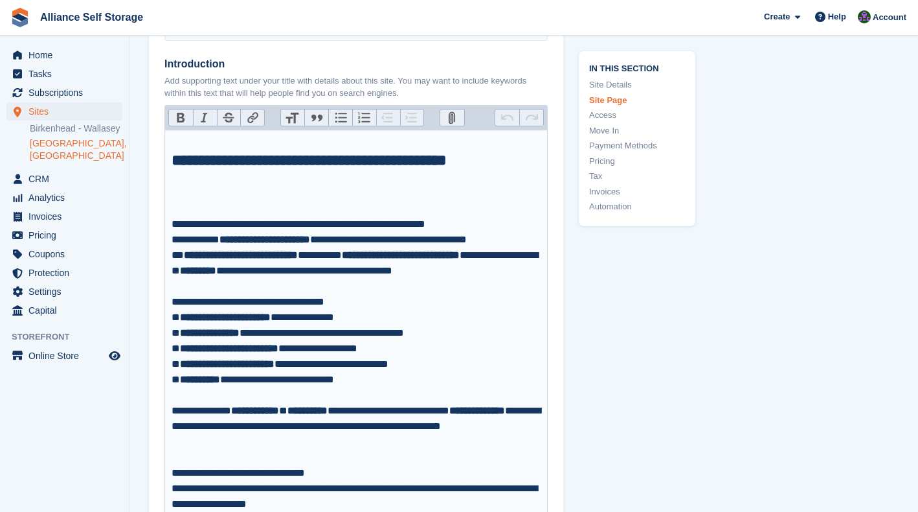
drag, startPoint x: 925, startPoint y: 22, endPoint x: 895, endPoint y: 67, distance: 54.6
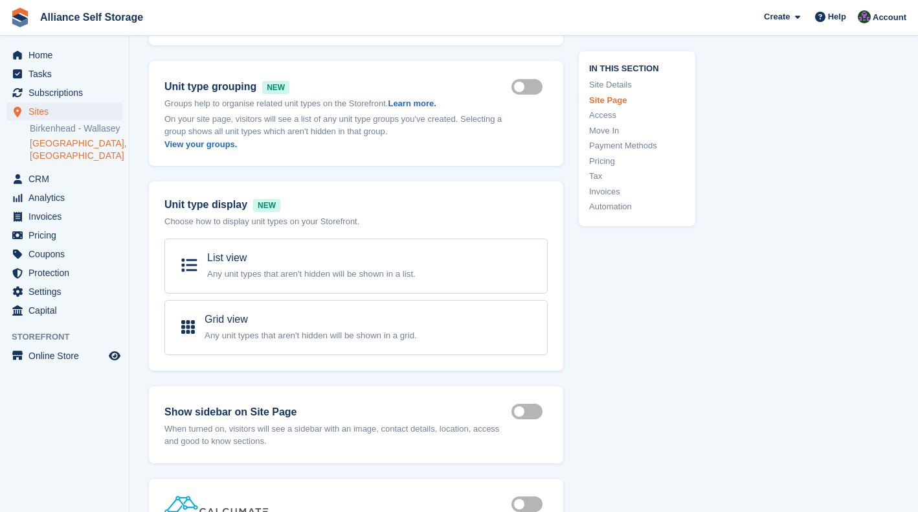
scroll to position [1303, 0]
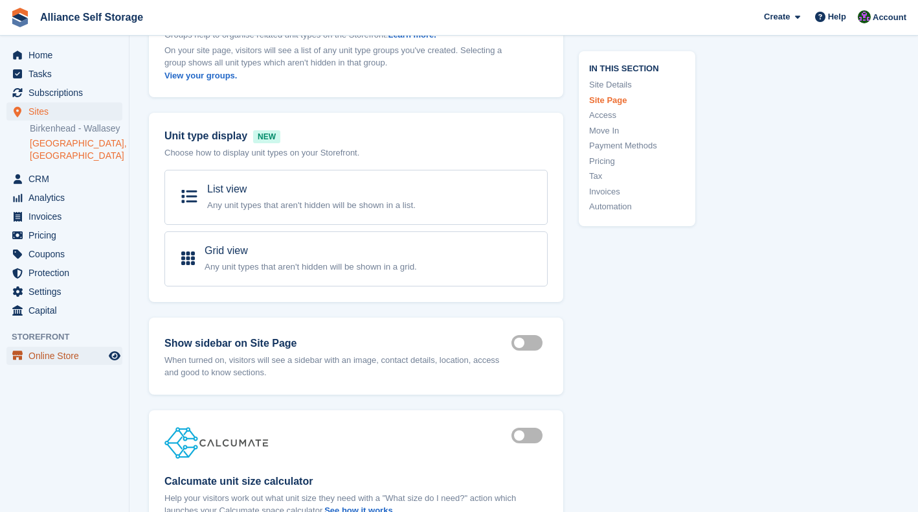
click at [61, 355] on span "Online Store" at bounding box center [67, 355] width 78 height 18
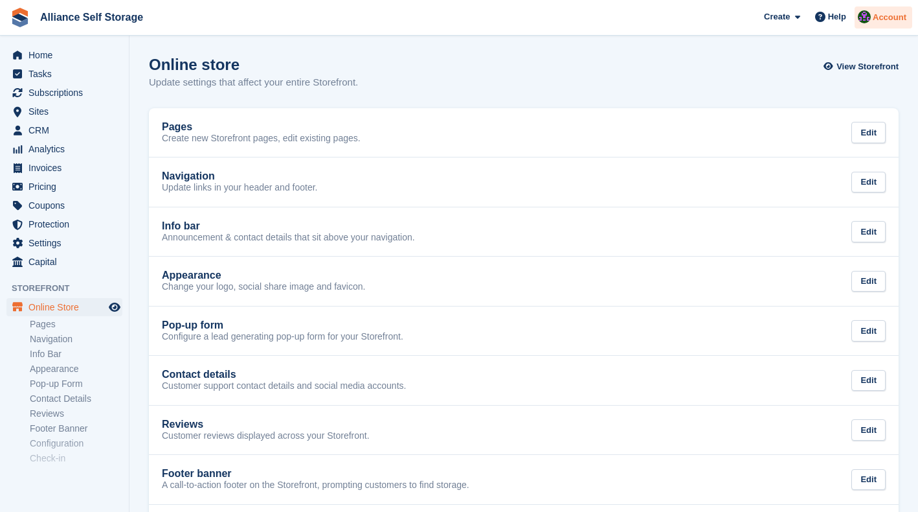
click at [881, 16] on span "Account" at bounding box center [890, 17] width 34 height 13
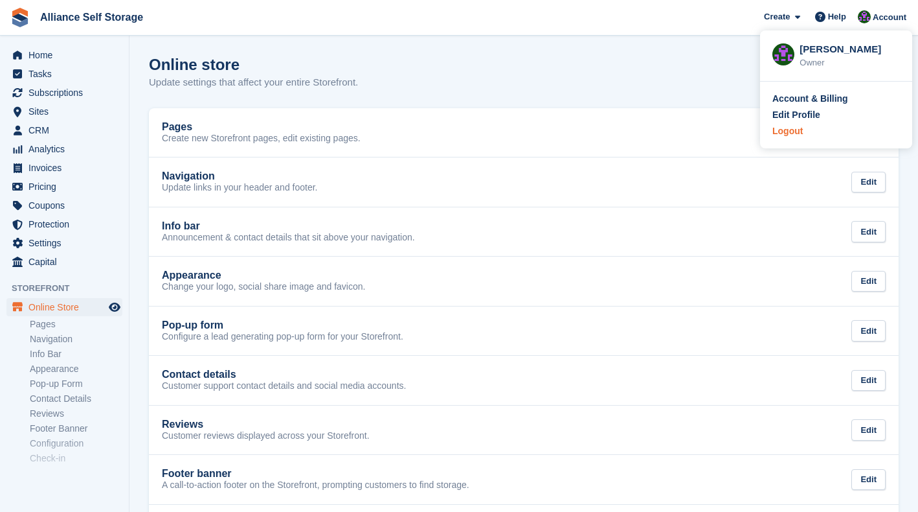
click at [787, 129] on div "Logout" at bounding box center [787, 131] width 30 height 14
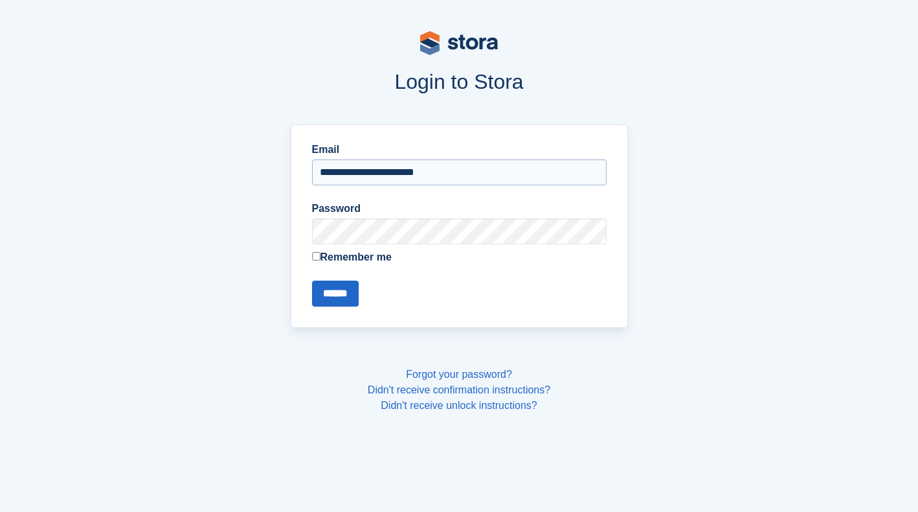
click at [484, 179] on input "**********" at bounding box center [459, 172] width 295 height 26
type input "**********"
click at [345, 302] on input "******" at bounding box center [335, 293] width 47 height 26
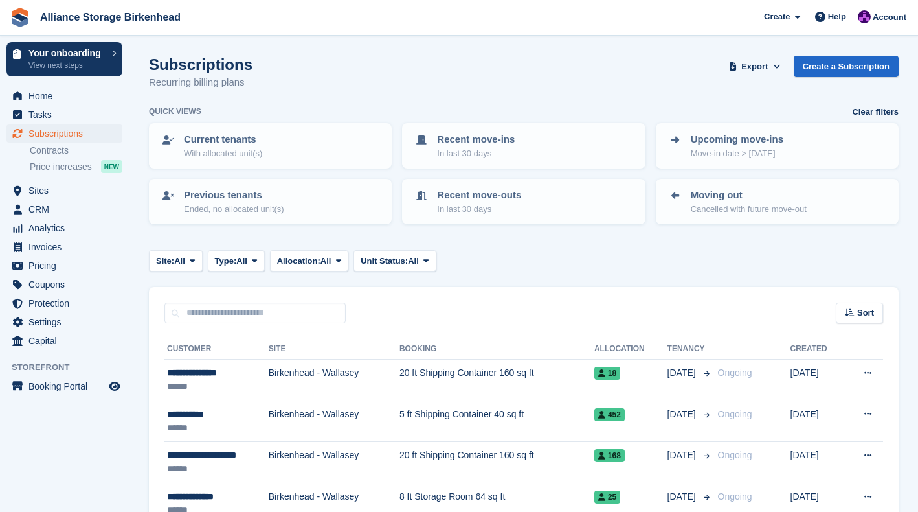
click at [47, 196] on span "Sites" at bounding box center [67, 190] width 78 height 18
